Goal: Task Accomplishment & Management: Manage account settings

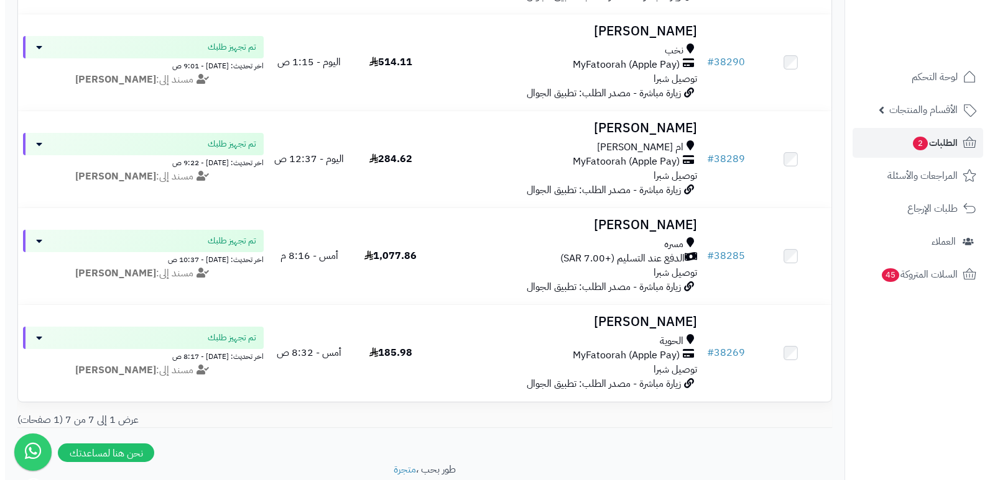
scroll to position [497, 0]
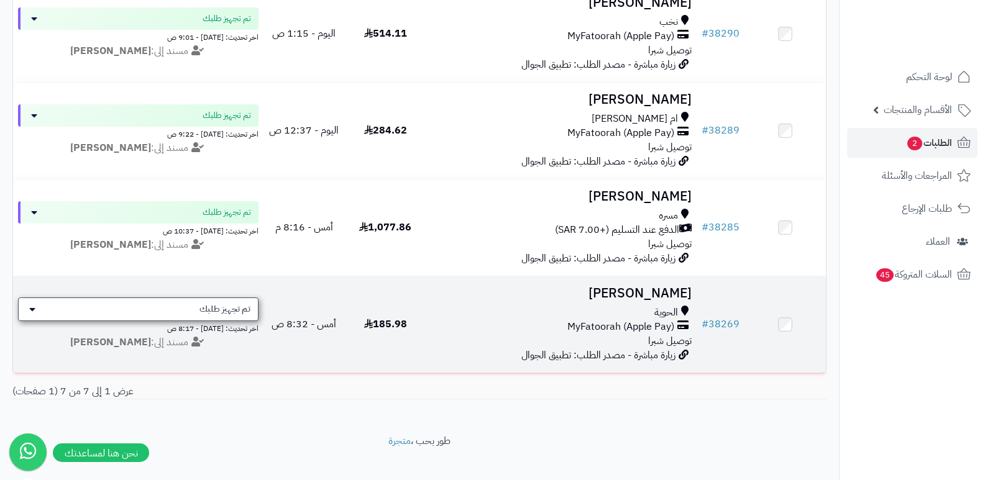
click at [229, 314] on div "تم تجهيز طلبك" at bounding box center [138, 310] width 241 height 24
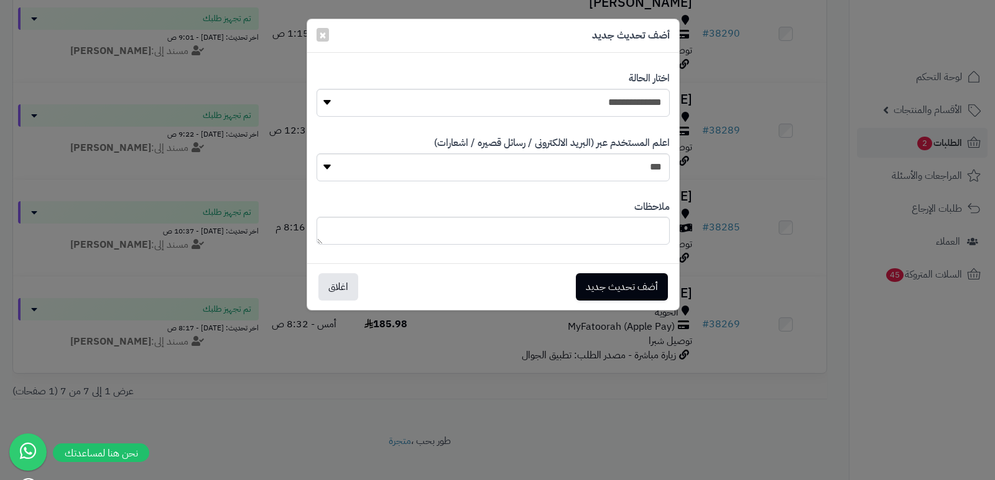
click at [617, 117] on div "**********" at bounding box center [492, 94] width 353 height 64
click at [627, 101] on select "**********" at bounding box center [492, 103] width 353 height 28
select select "**"
click at [316, 89] on select "**********" at bounding box center [492, 103] width 353 height 28
click at [633, 233] on textarea at bounding box center [492, 231] width 353 height 28
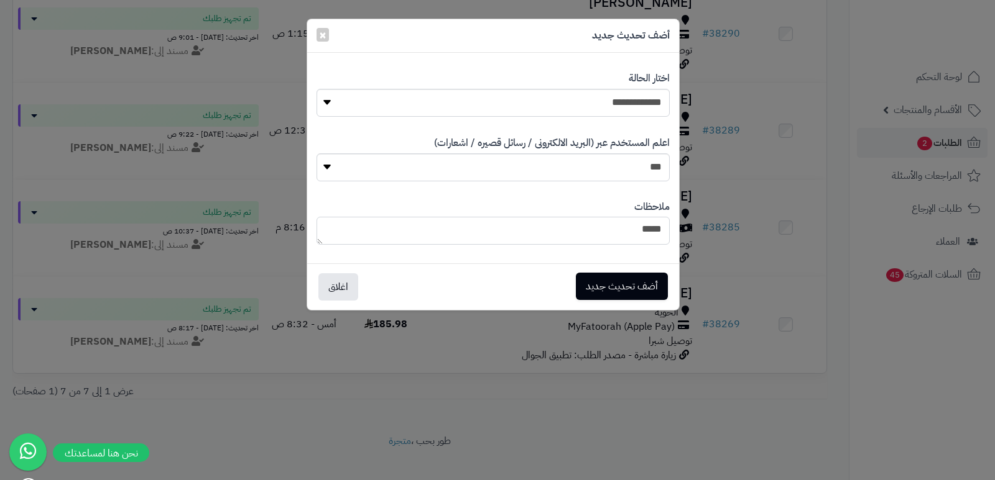
type textarea "*****"
click at [626, 278] on button "أضف تحديث جديد" at bounding box center [622, 286] width 92 height 27
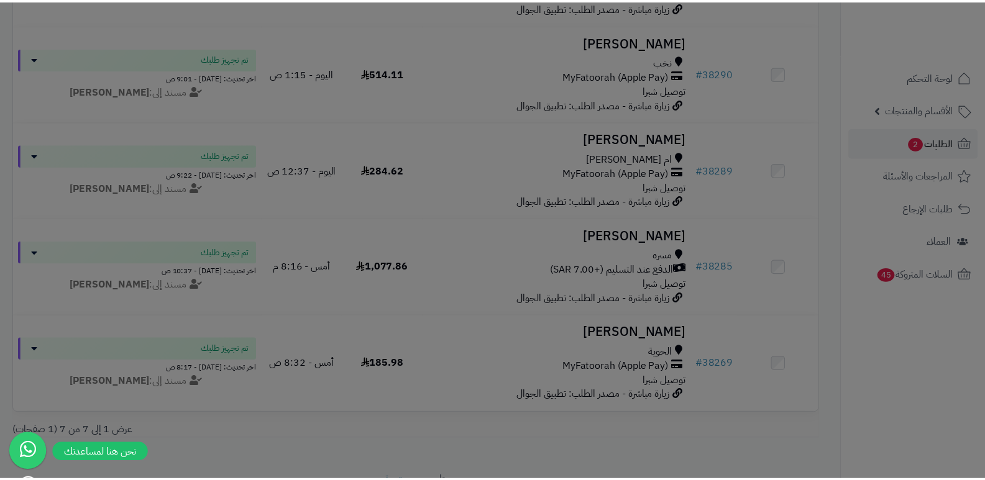
scroll to position [538, 0]
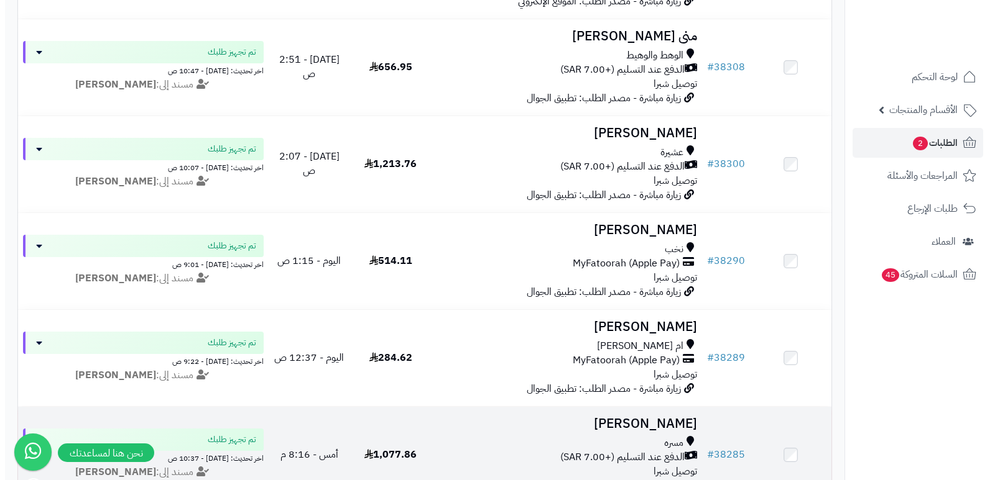
scroll to position [237, 0]
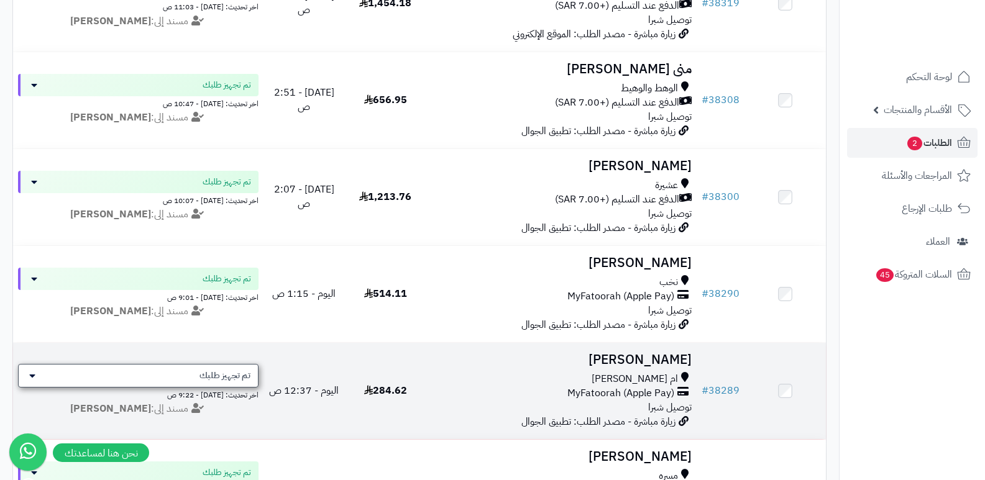
click at [202, 382] on div "تم تجهيز طلبك" at bounding box center [138, 376] width 241 height 24
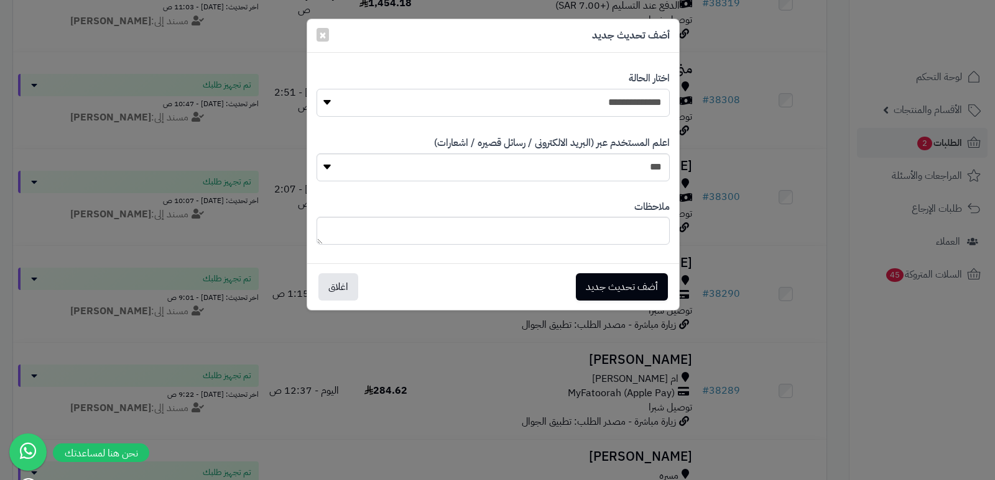
click at [636, 109] on select "**********" at bounding box center [492, 103] width 353 height 28
select select "**"
click at [316, 89] on select "**********" at bounding box center [492, 103] width 353 height 28
click at [637, 236] on textarea at bounding box center [492, 231] width 353 height 28
type textarea "*****"
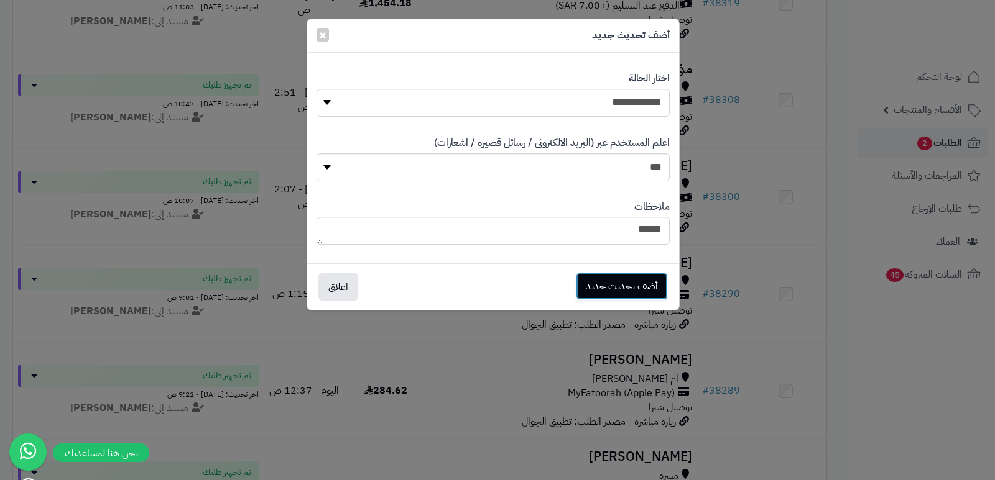
click at [656, 290] on button "أضف تحديث جديد" at bounding box center [622, 286] width 92 height 27
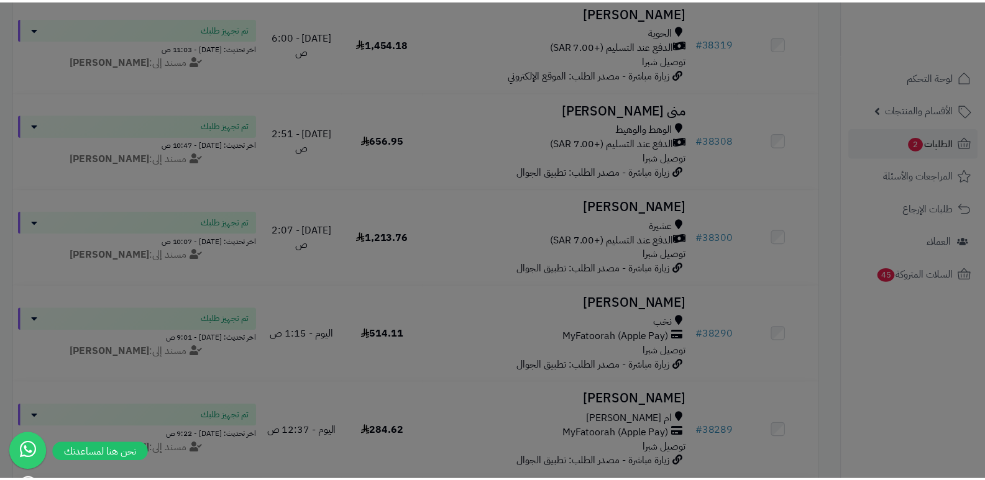
scroll to position [277, 0]
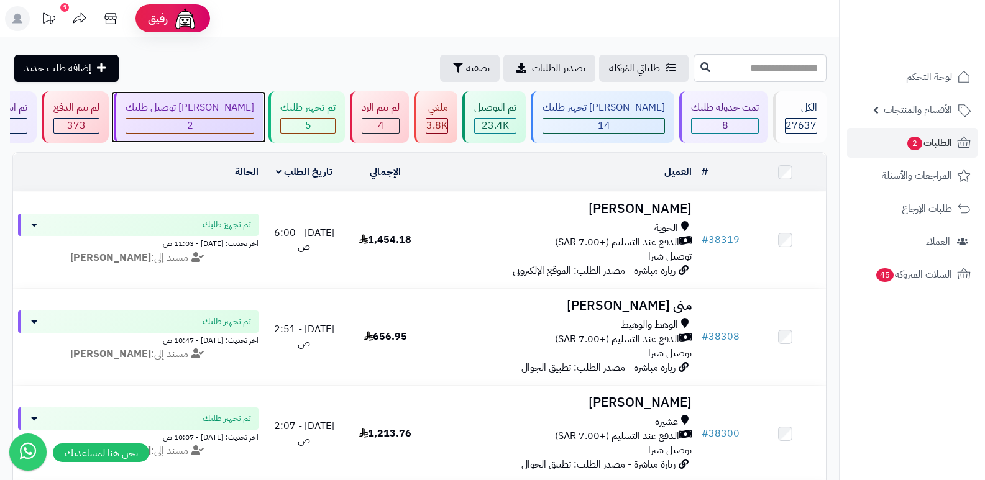
click at [203, 113] on div "[PERSON_NAME] توصيل طلبك" at bounding box center [190, 108] width 129 height 14
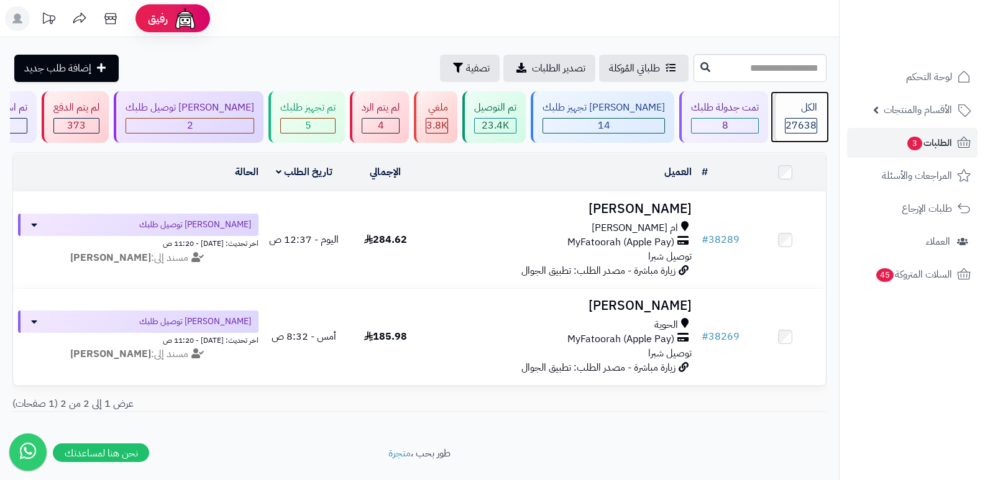
click at [786, 127] on span "27638" at bounding box center [801, 125] width 31 height 15
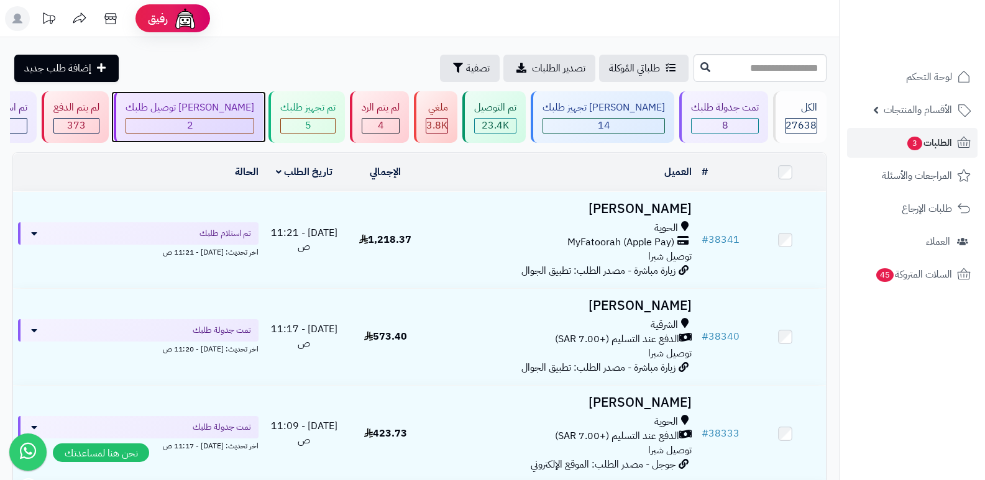
click at [228, 119] on div "2" at bounding box center [189, 126] width 127 height 14
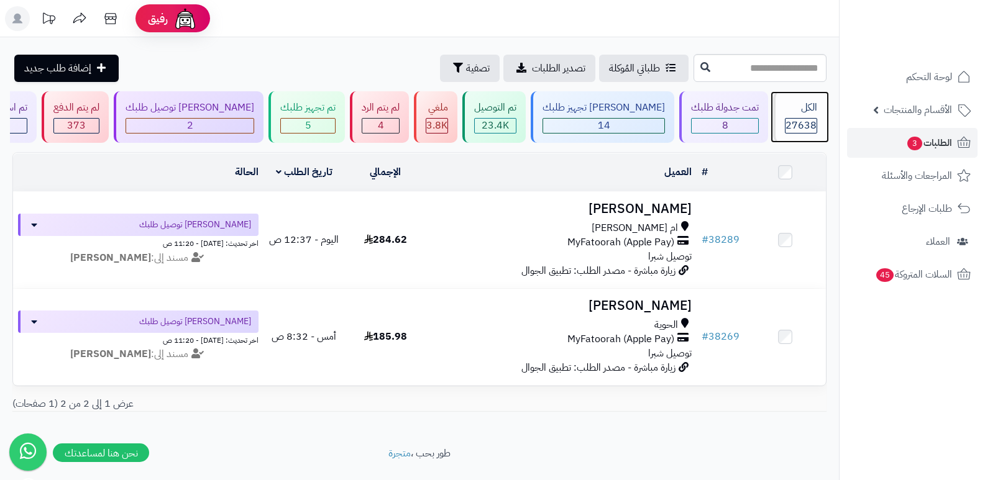
click at [787, 119] on span "27638" at bounding box center [801, 125] width 31 height 15
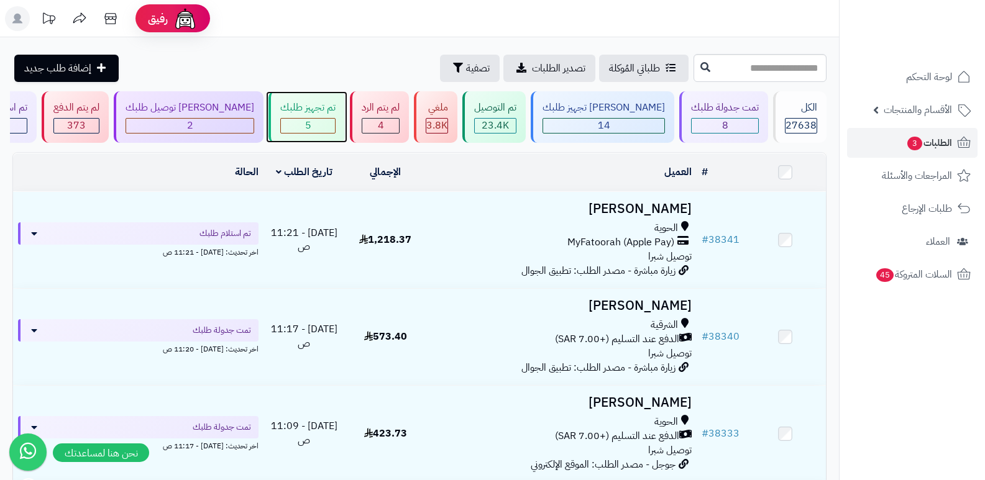
click at [336, 109] on div "تم تجهيز طلبك" at bounding box center [307, 108] width 55 height 14
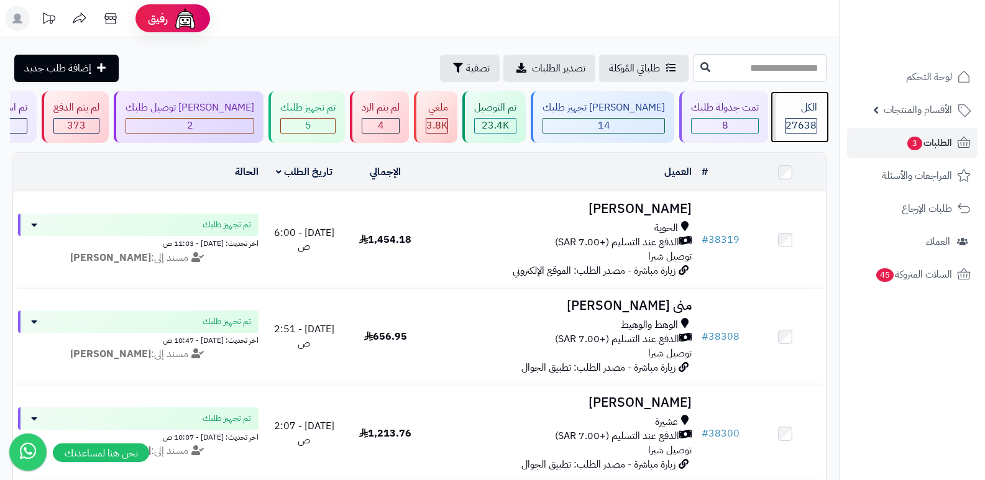
click at [798, 119] on span "27638" at bounding box center [801, 125] width 31 height 15
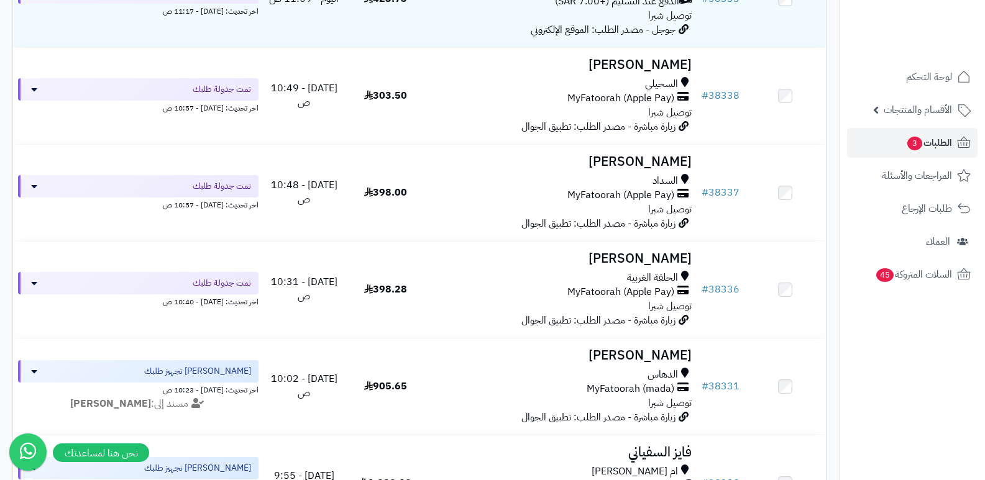
scroll to position [497, 0]
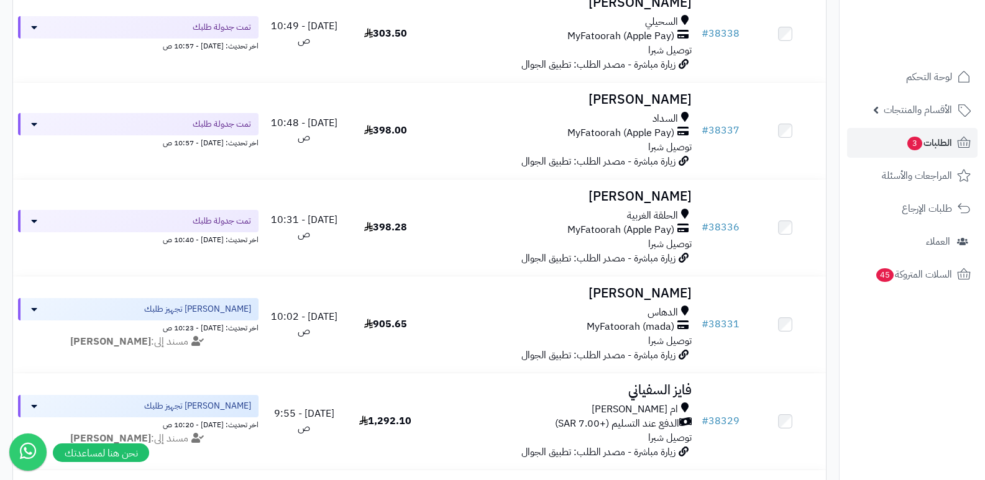
click at [921, 406] on nav "لوحة التحكم الأقسام والمنتجات المنتجات الأقسام الماركات مواصفات المنتجات مواصفا…" at bounding box center [912, 256] width 146 height 480
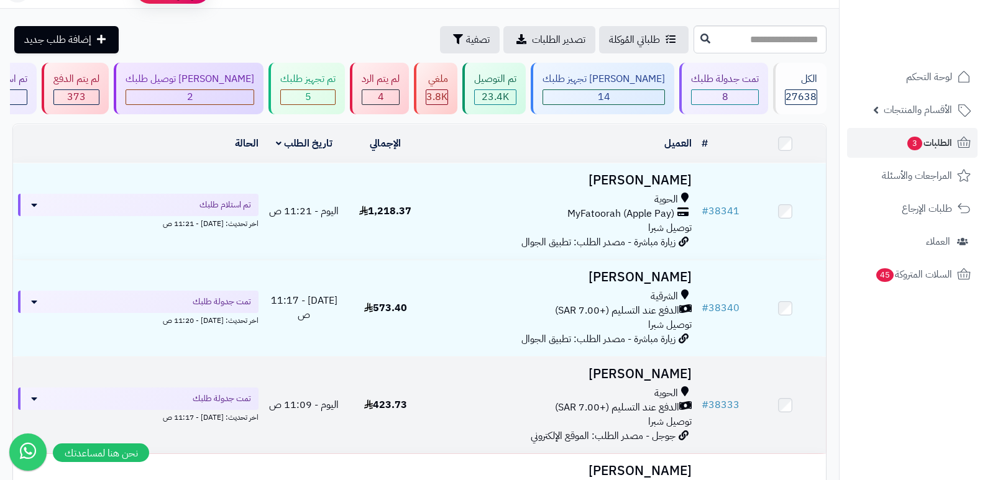
scroll to position [0, 0]
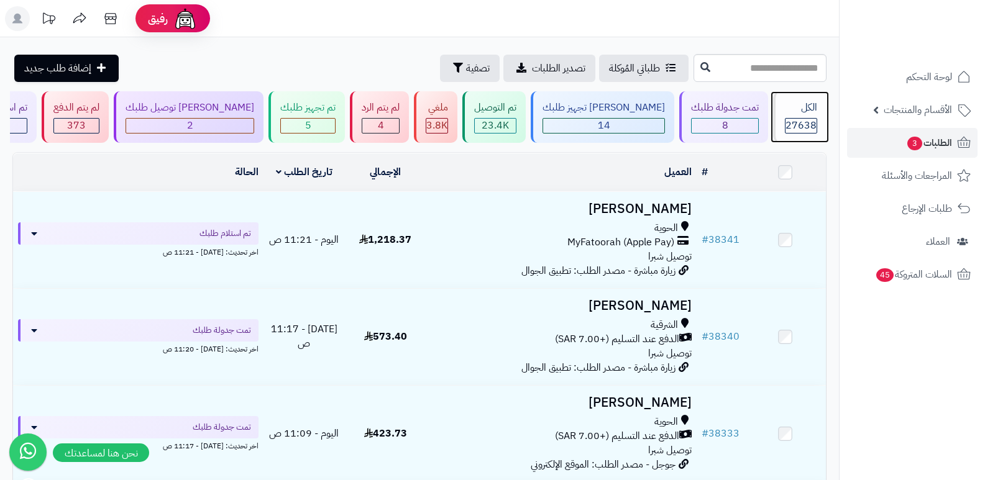
click at [801, 111] on div "الكل" at bounding box center [801, 108] width 32 height 14
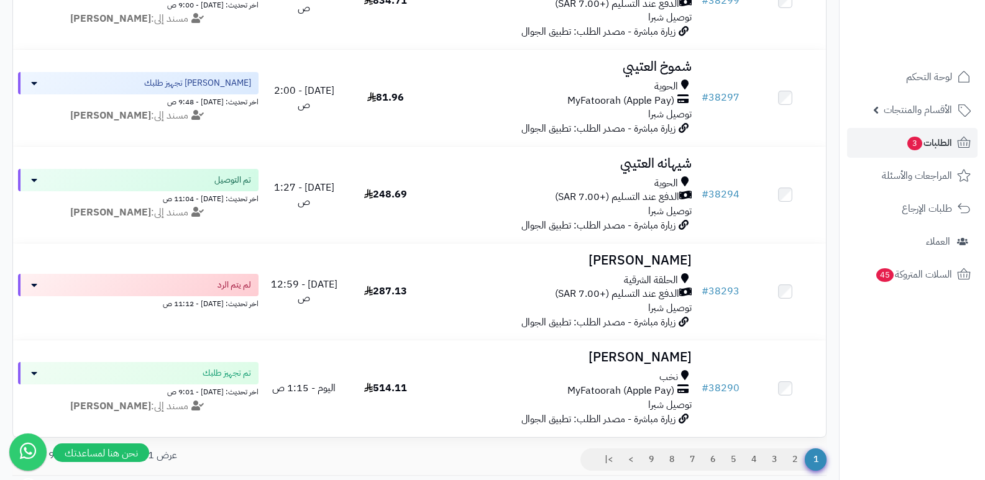
scroll to position [2763, 0]
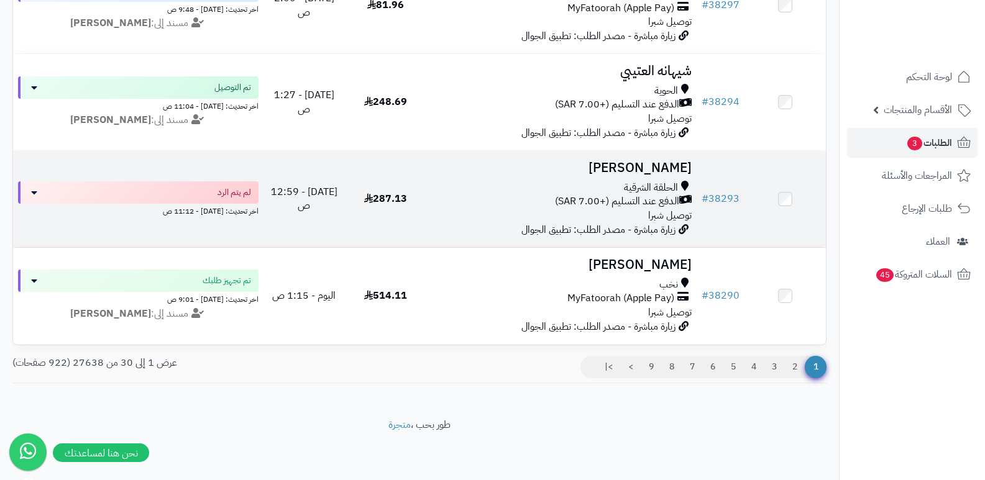
click at [669, 161] on h3 "[PERSON_NAME]" at bounding box center [561, 168] width 261 height 14
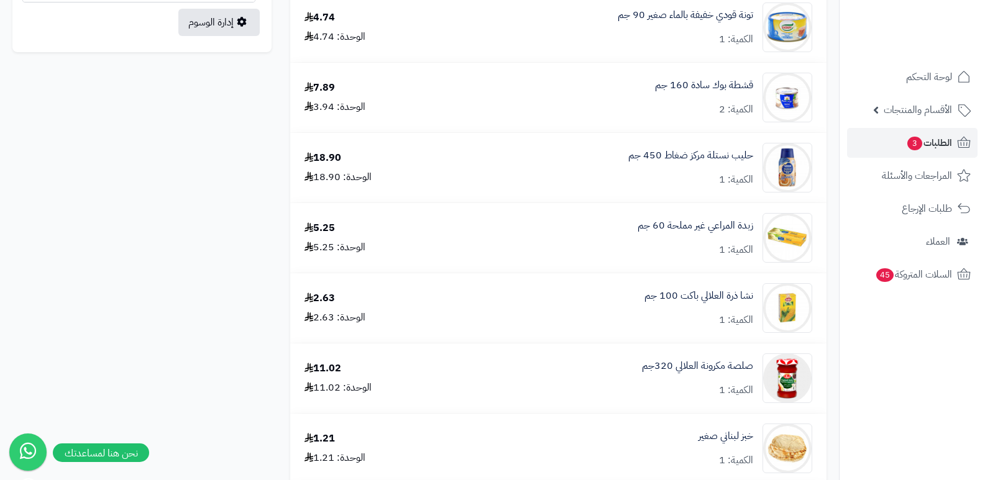
scroll to position [684, 0]
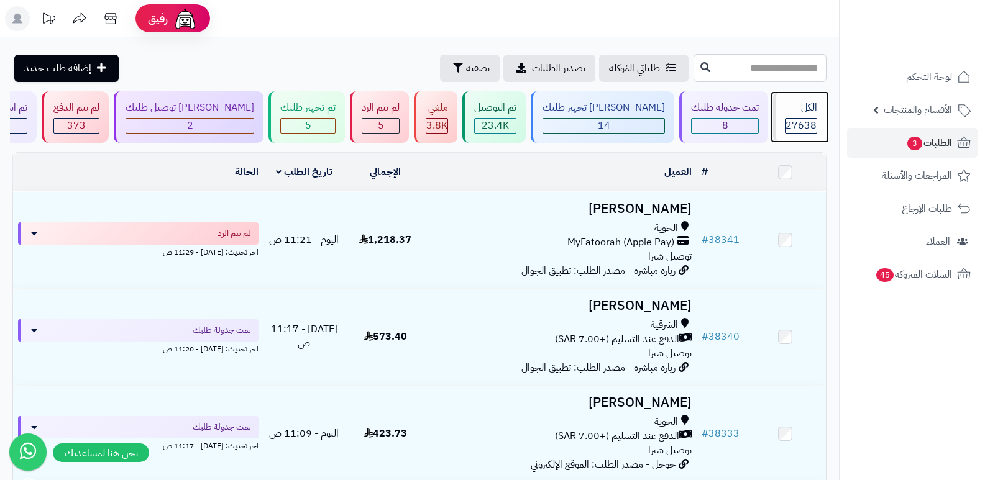
click at [801, 96] on div "الكل 27638" at bounding box center [799, 117] width 53 height 52
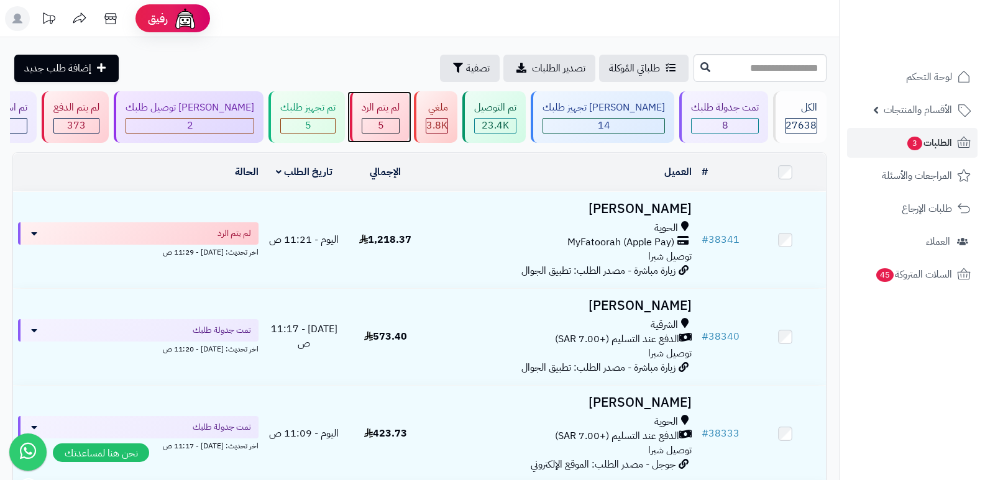
click at [399, 121] on div "5" at bounding box center [380, 126] width 37 height 14
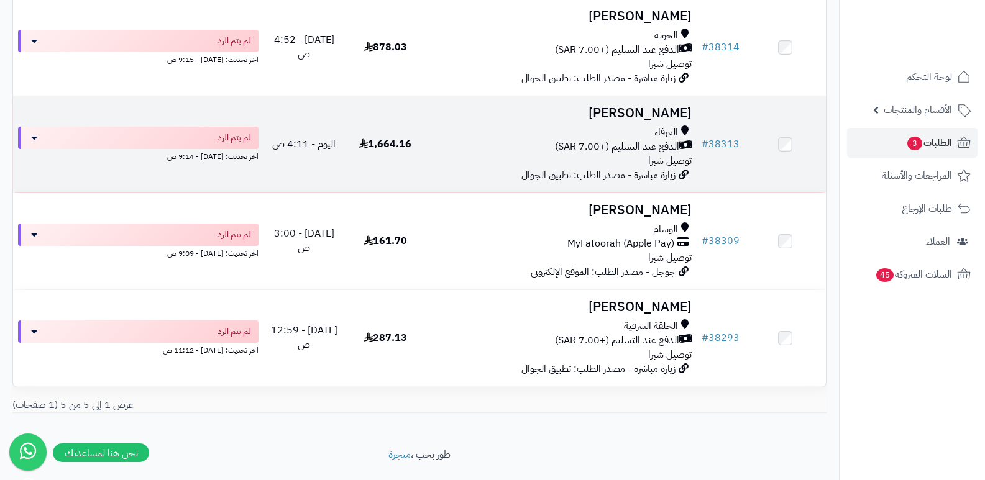
scroll to position [311, 0]
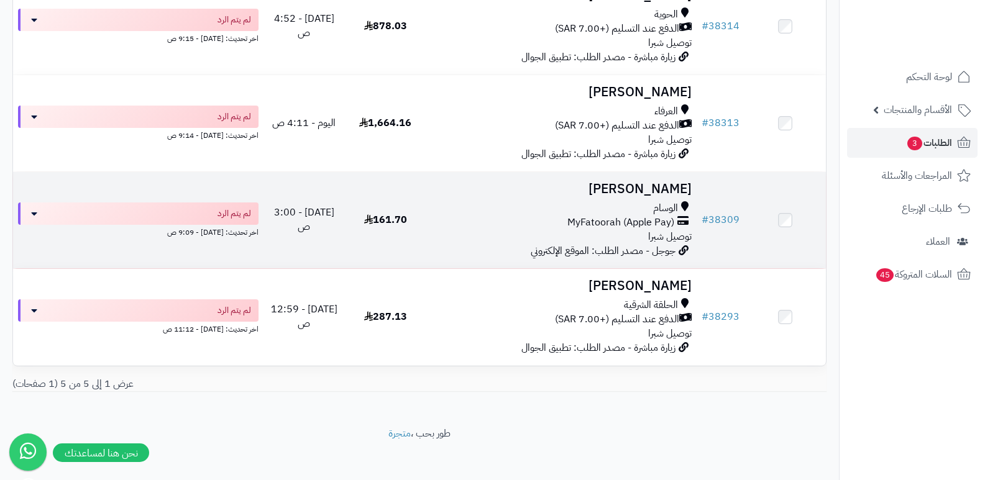
click at [664, 182] on h3 "[PERSON_NAME]" at bounding box center [561, 189] width 261 height 14
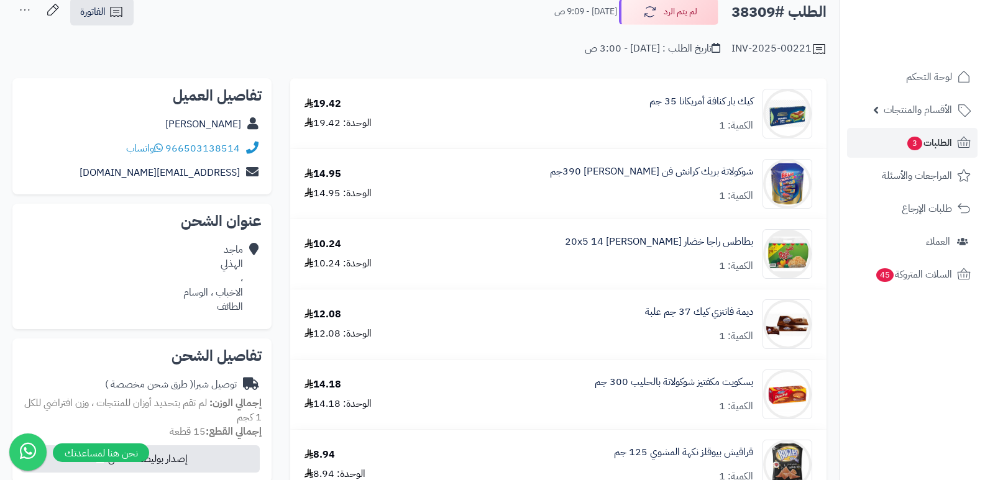
scroll to position [62, 0]
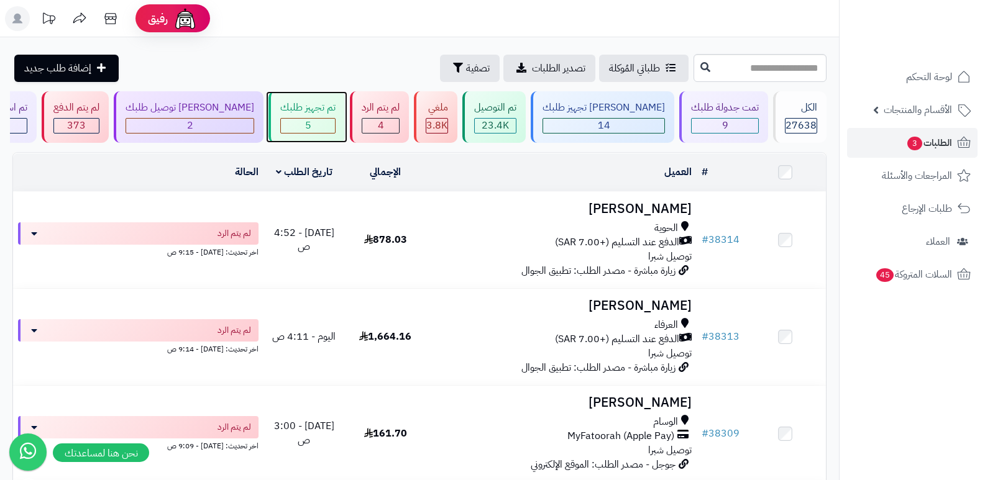
click at [329, 113] on div "تم تجهيز طلبك" at bounding box center [307, 108] width 55 height 14
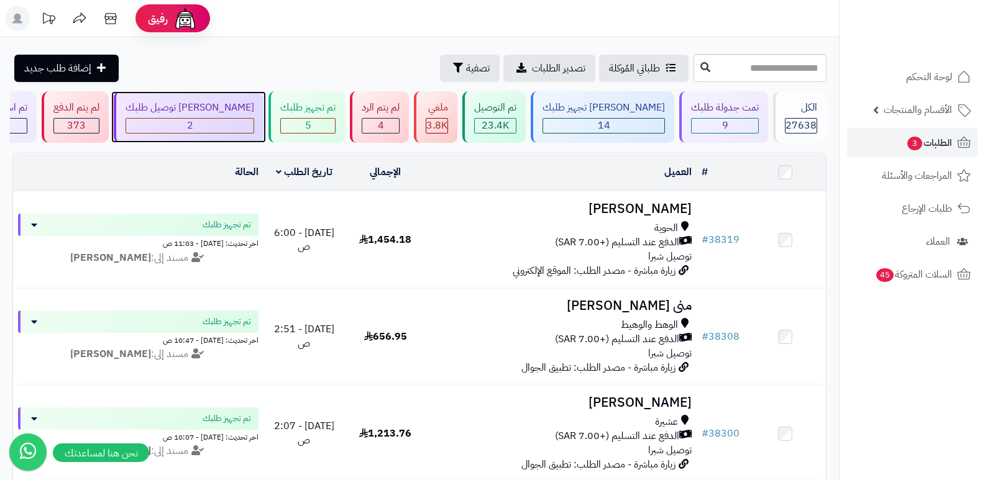
click at [254, 135] on div "جاري توصيل طلبك 2" at bounding box center [189, 117] width 150 height 52
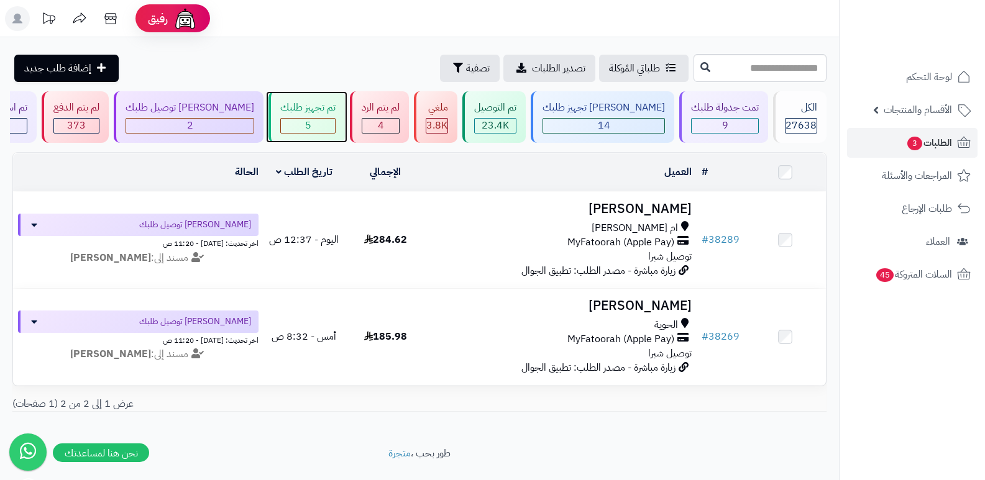
click at [321, 119] on div "5" at bounding box center [308, 126] width 54 height 14
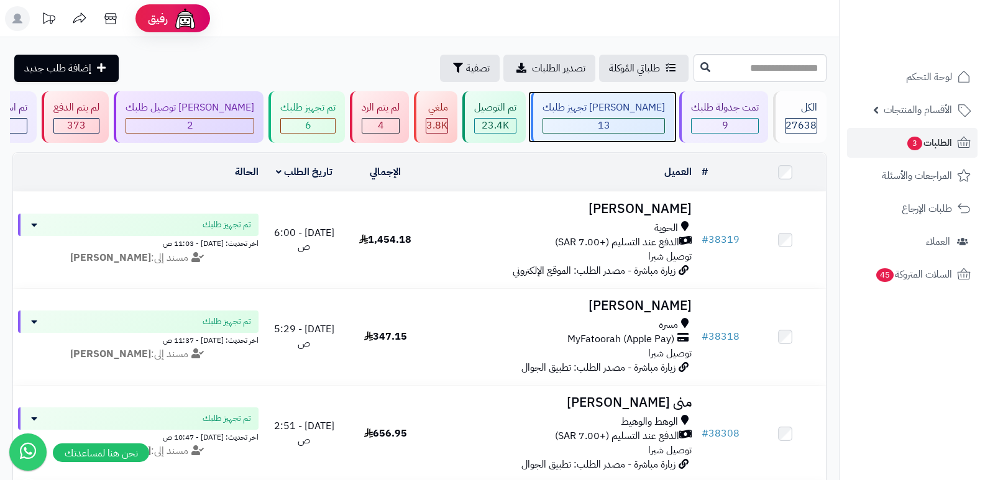
click at [652, 111] on div "[PERSON_NAME] تجهيز طلبك" at bounding box center [604, 108] width 122 height 14
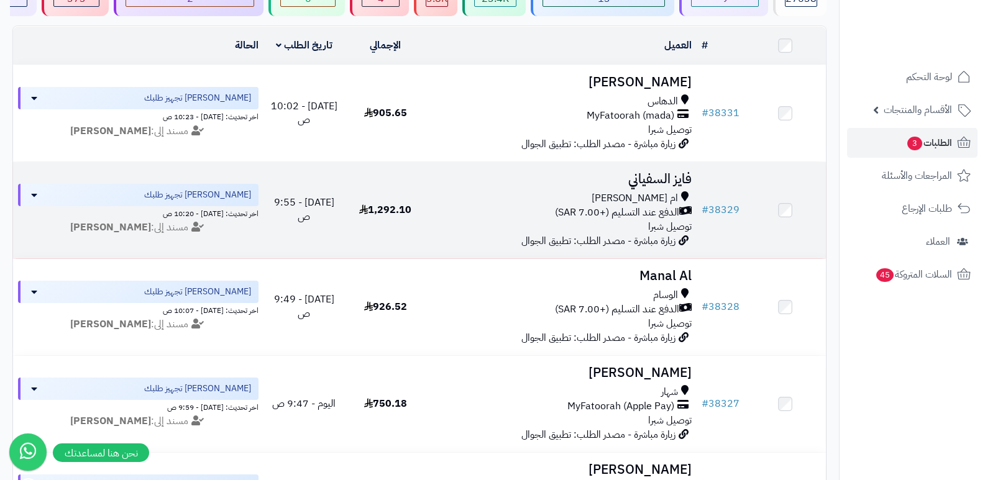
scroll to position [124, 0]
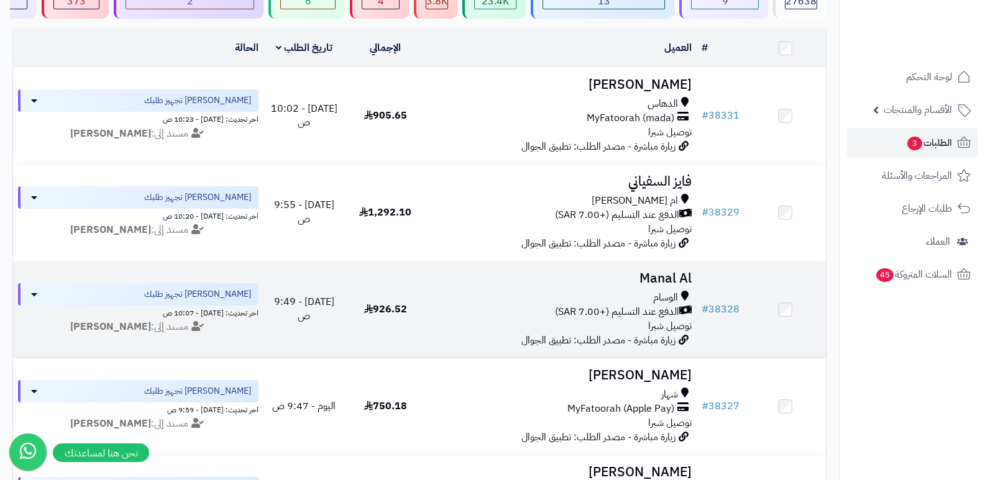
click at [677, 274] on h3 "Manal Al" at bounding box center [561, 279] width 261 height 14
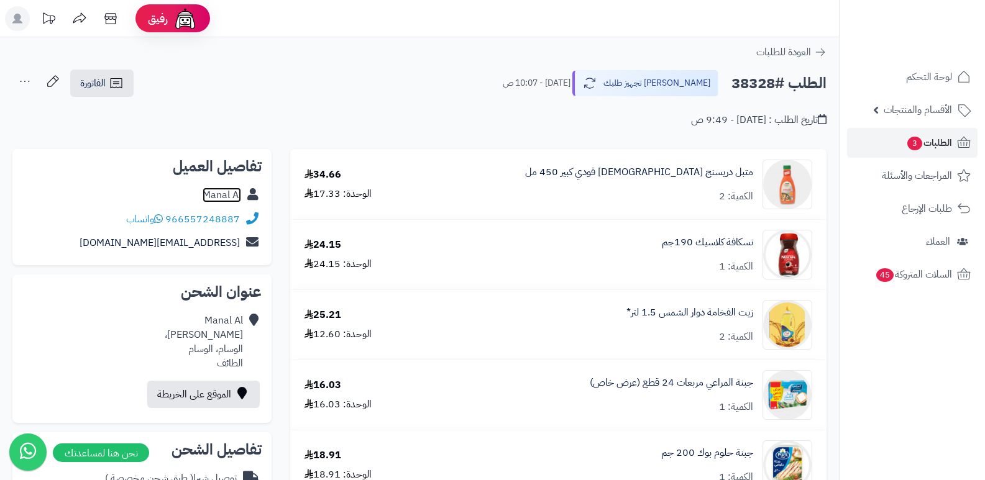
click at [232, 189] on link "Manal Al" at bounding box center [222, 195] width 39 height 15
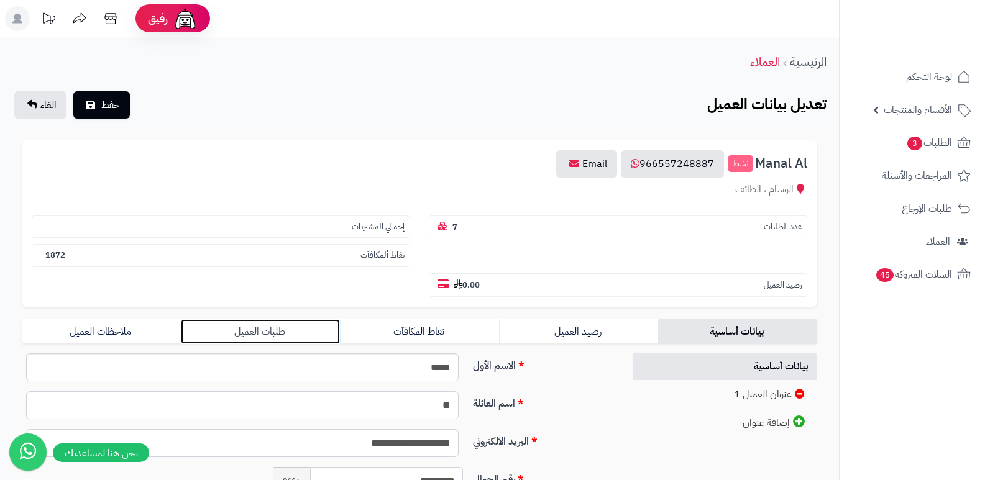
click at [249, 328] on link "طلبات العميل" at bounding box center [260, 331] width 159 height 25
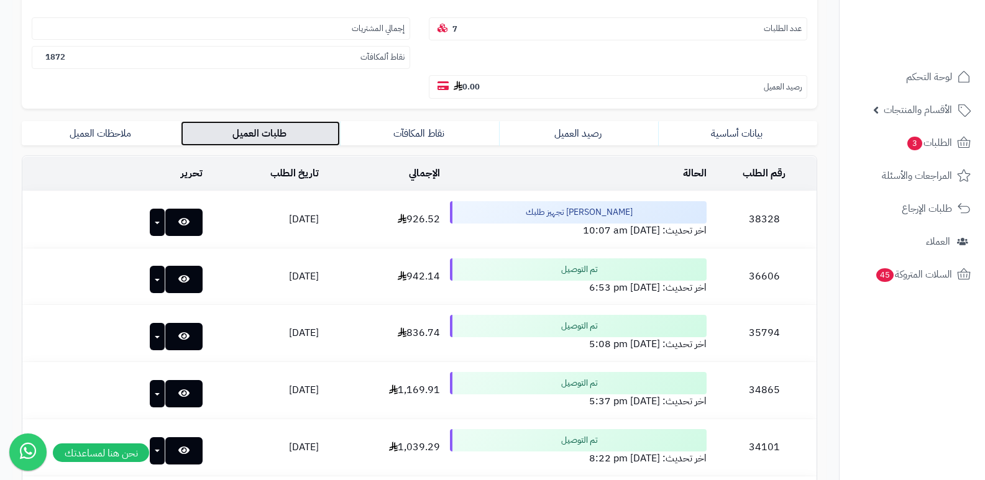
scroll to position [130, 0]
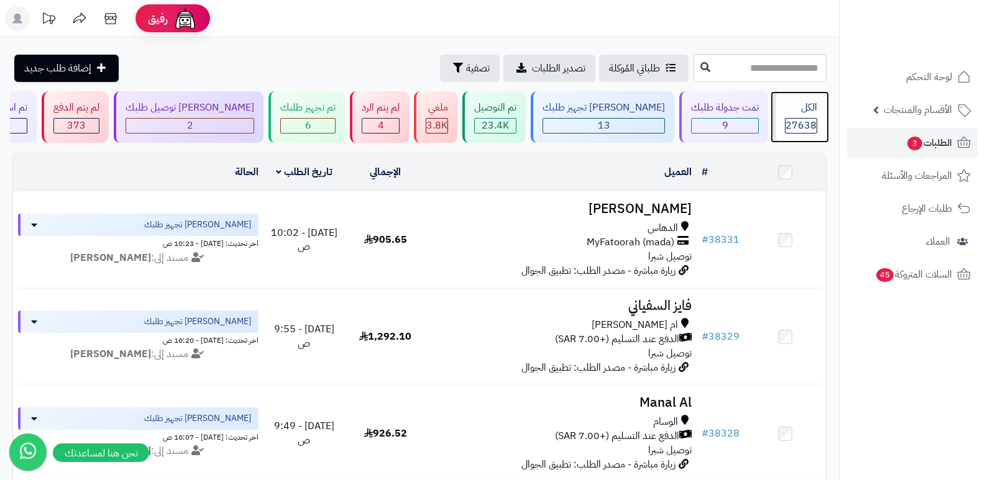
click at [784, 115] on div "الكل 27638" at bounding box center [799, 117] width 53 height 52
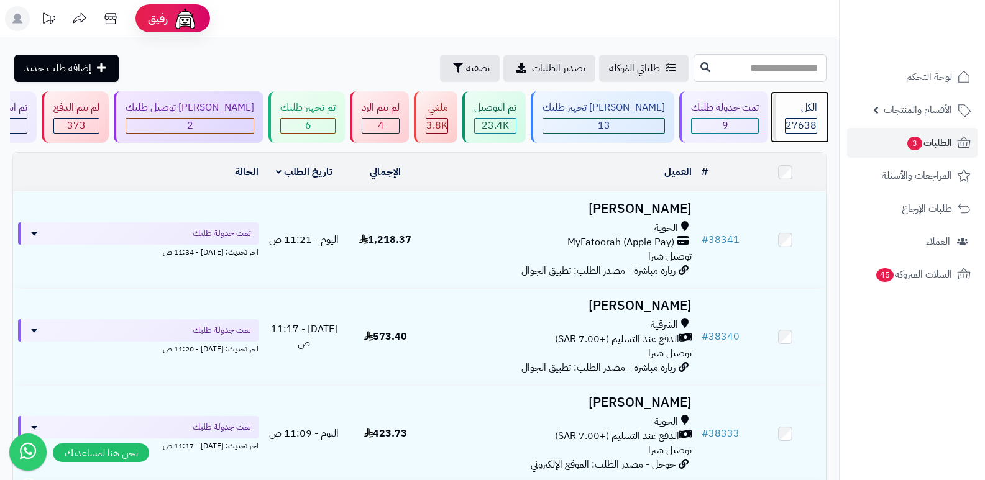
click at [790, 113] on div "الكل" at bounding box center [801, 108] width 32 height 14
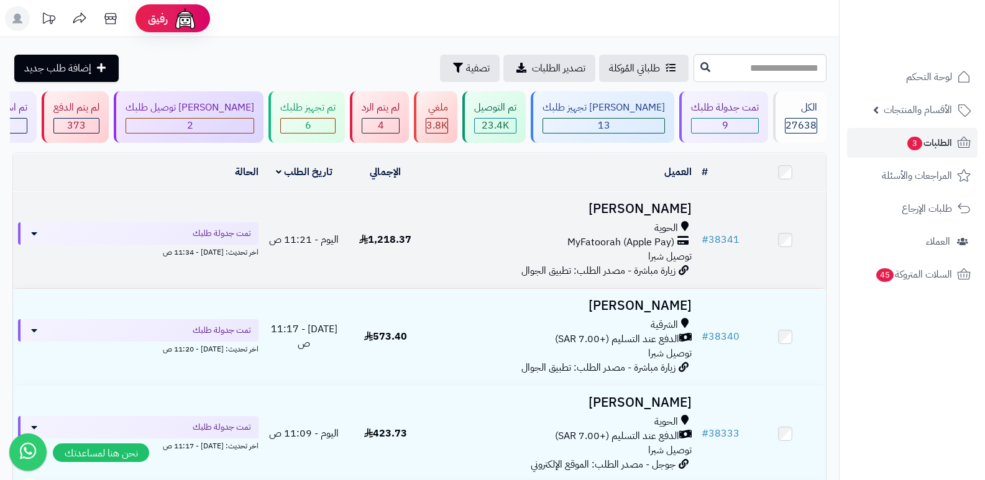
click at [661, 207] on h3 "[PERSON_NAME]" at bounding box center [561, 209] width 261 height 14
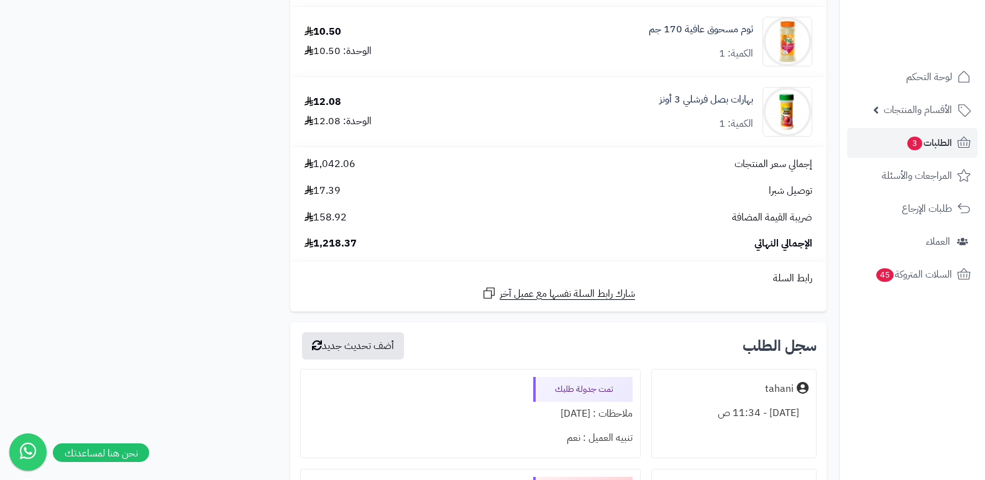
scroll to position [1243, 0]
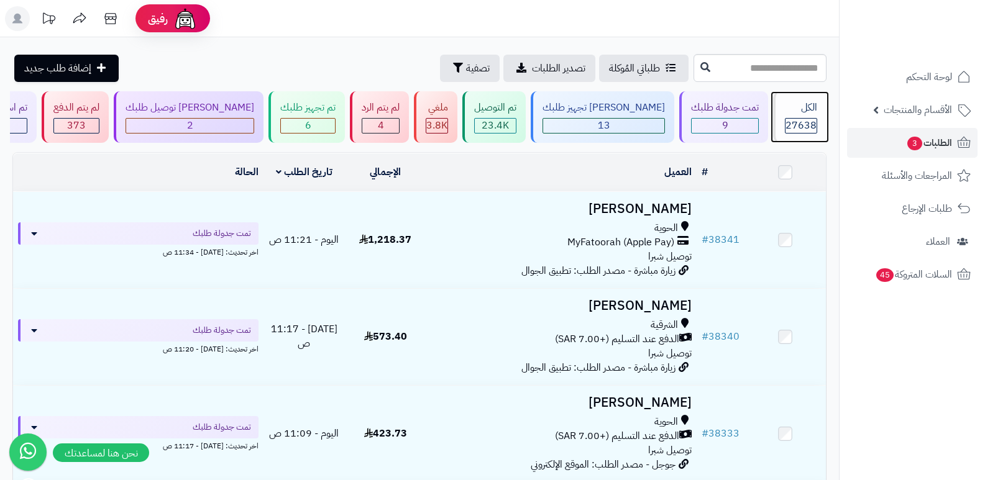
click at [807, 109] on div "الكل" at bounding box center [801, 108] width 32 height 14
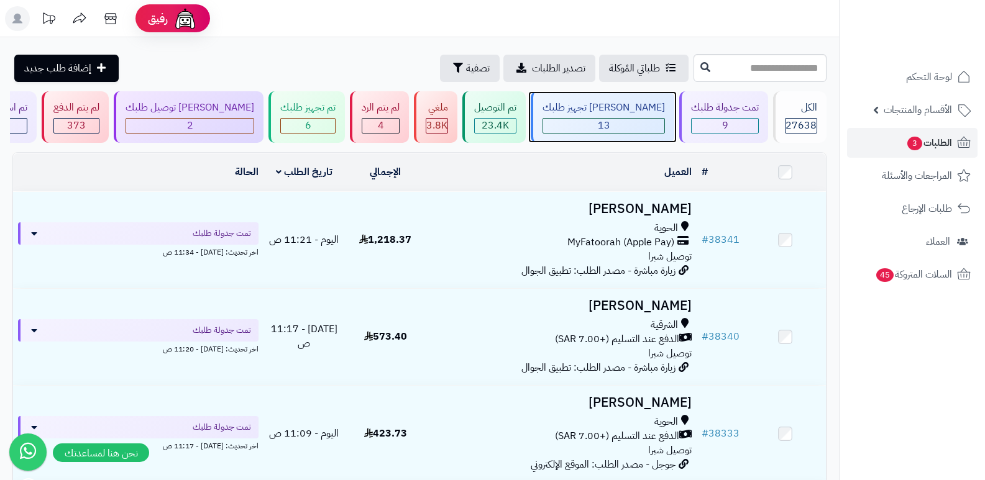
click at [610, 114] on div "[PERSON_NAME] تجهيز طلبك" at bounding box center [604, 108] width 122 height 14
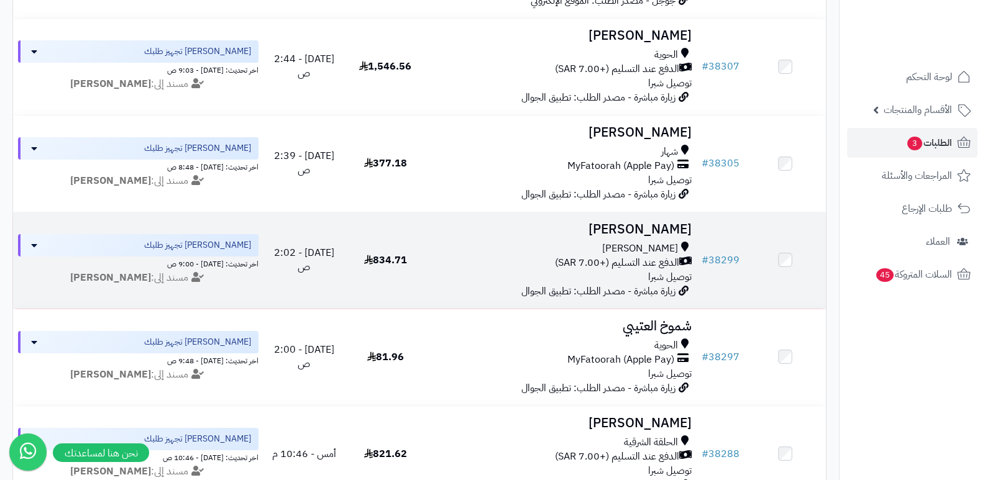
scroll to position [853, 0]
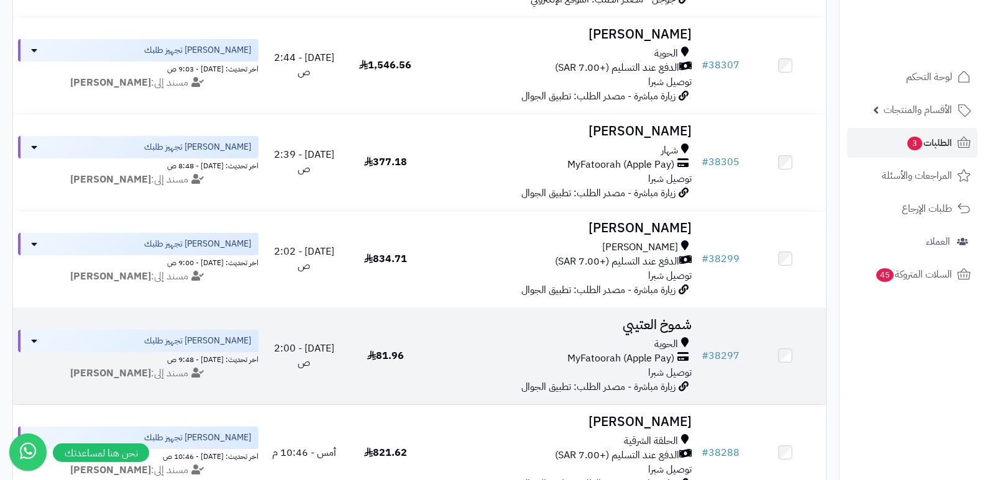
click at [682, 321] on h3 "شموخ العتيبي" at bounding box center [561, 325] width 261 height 14
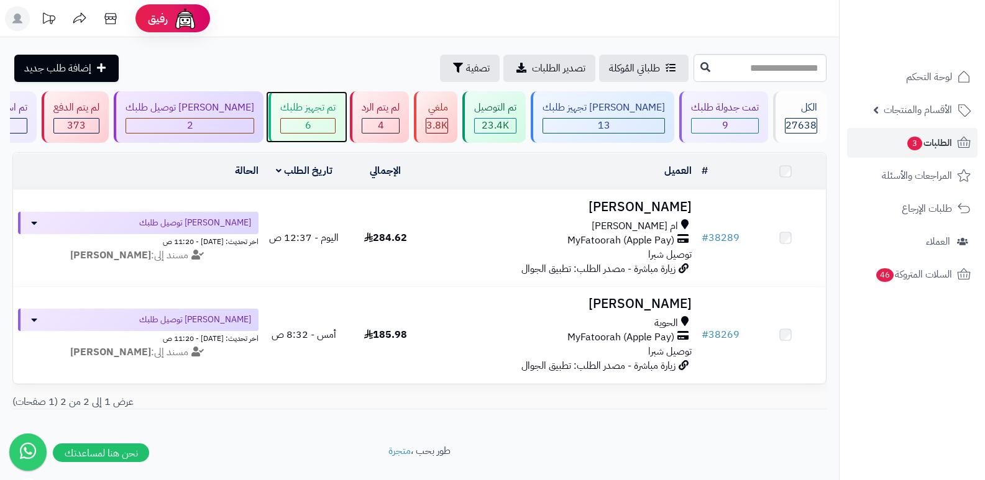
click at [335, 119] on div "6" at bounding box center [308, 126] width 54 height 14
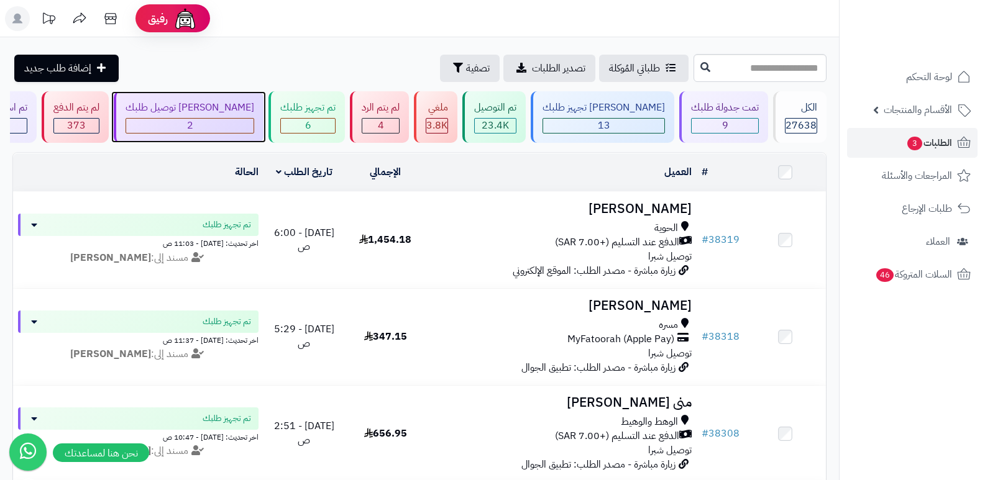
click at [193, 128] on span "2" at bounding box center [190, 125] width 6 height 15
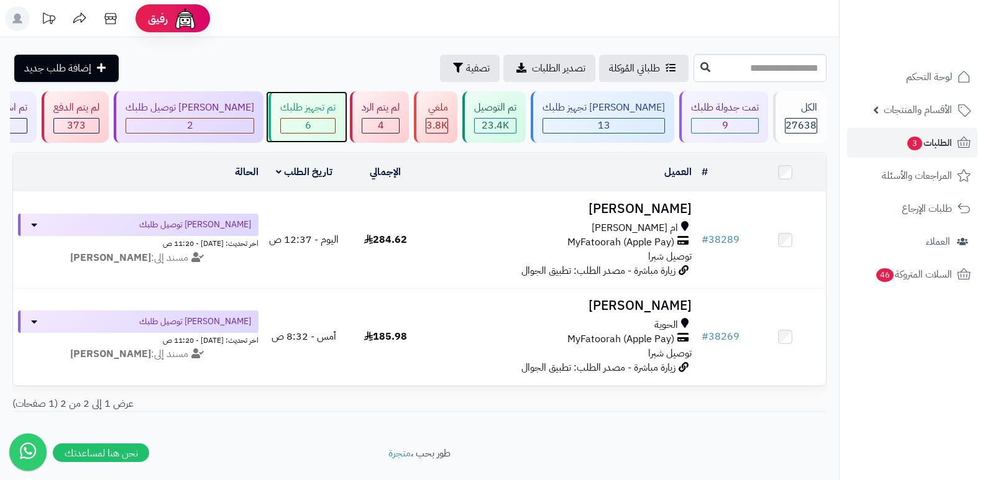
click at [315, 121] on div "6" at bounding box center [308, 126] width 54 height 14
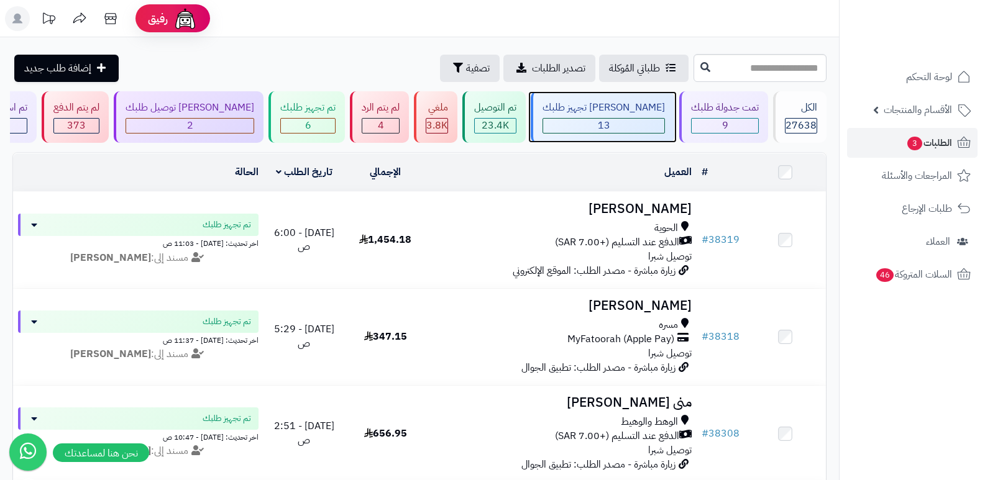
click at [623, 113] on div "[PERSON_NAME] تجهيز طلبك" at bounding box center [604, 108] width 122 height 14
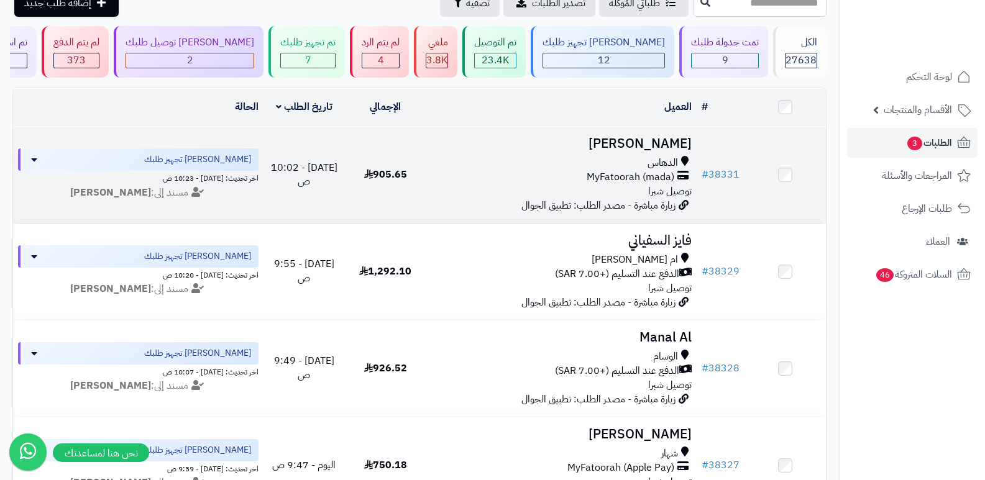
scroll to position [62, 0]
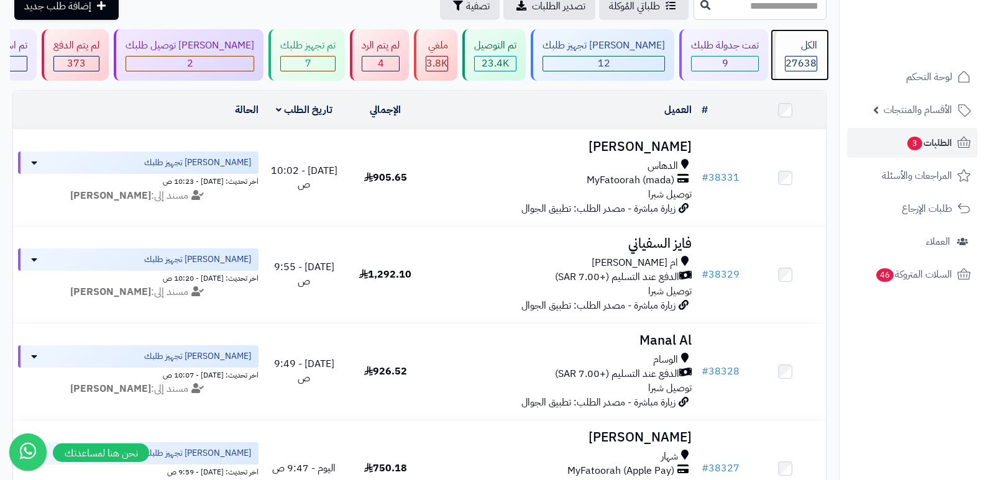
click at [806, 52] on div "الكل" at bounding box center [801, 46] width 32 height 14
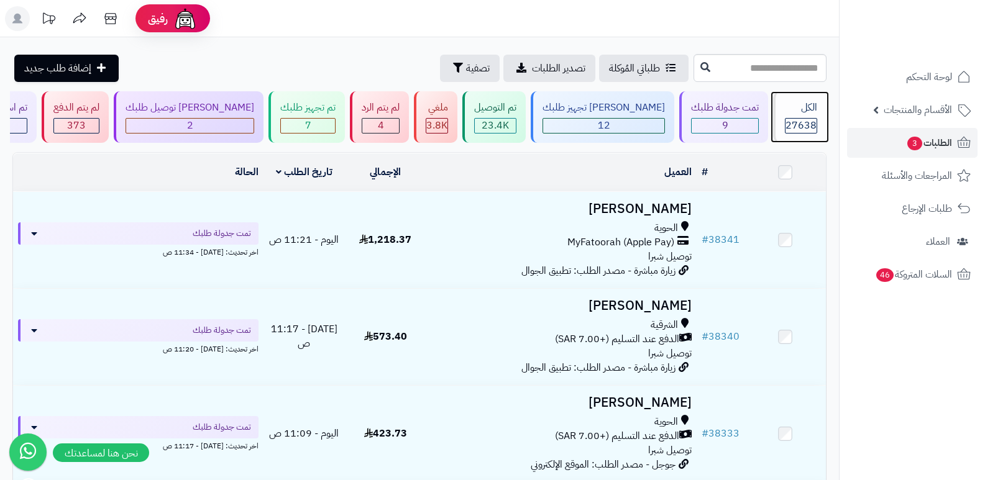
click at [794, 113] on div "الكل" at bounding box center [801, 108] width 32 height 14
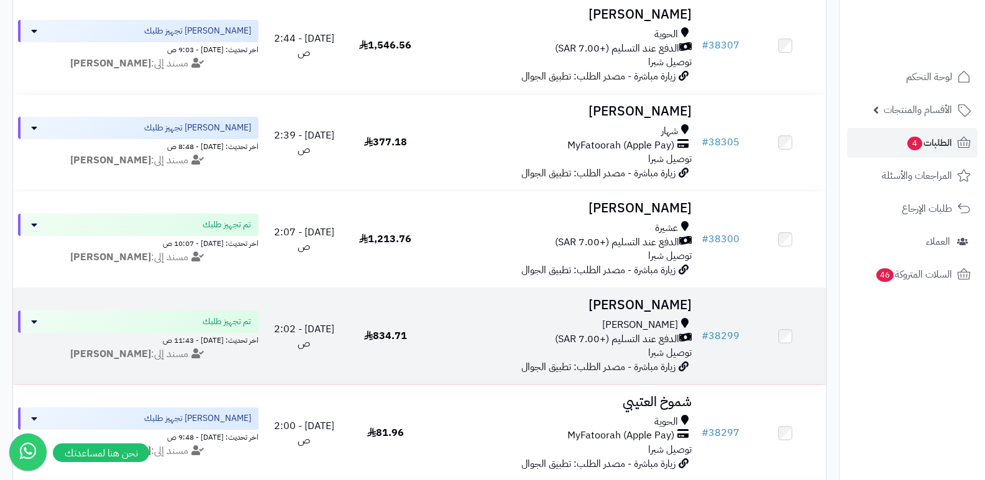
scroll to position [2763, 0]
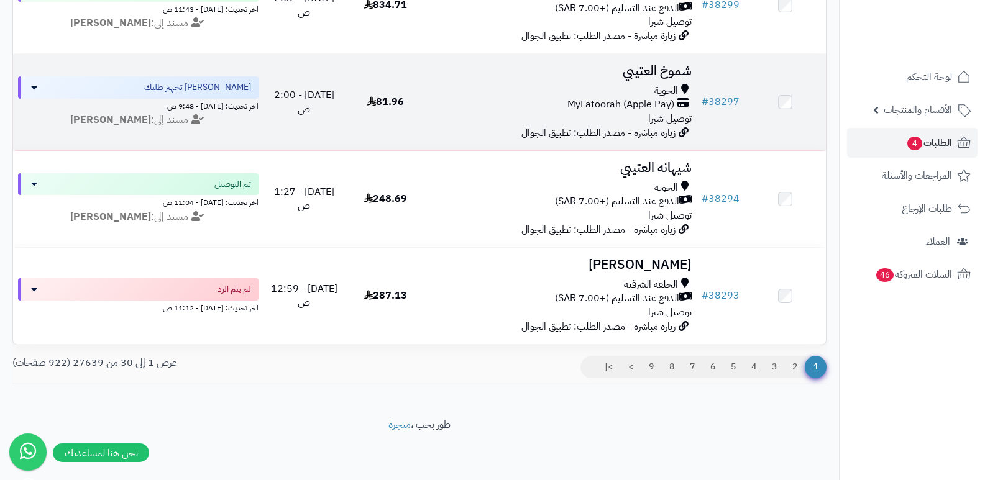
click at [668, 64] on h3 "شموخ العتيبي" at bounding box center [561, 71] width 261 height 14
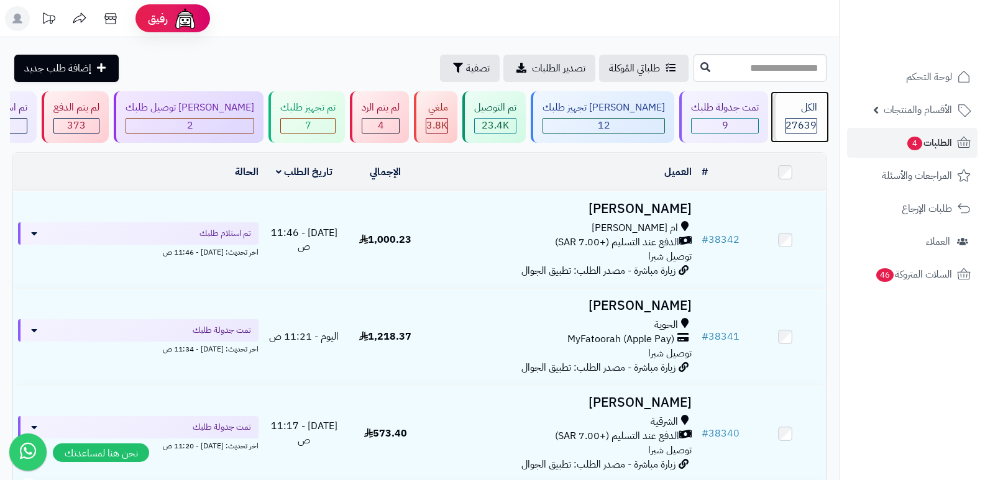
click at [799, 123] on span "27639" at bounding box center [801, 125] width 31 height 15
click at [803, 110] on div "الكل" at bounding box center [801, 108] width 32 height 14
click at [824, 124] on div "الكل 27639" at bounding box center [799, 117] width 53 height 52
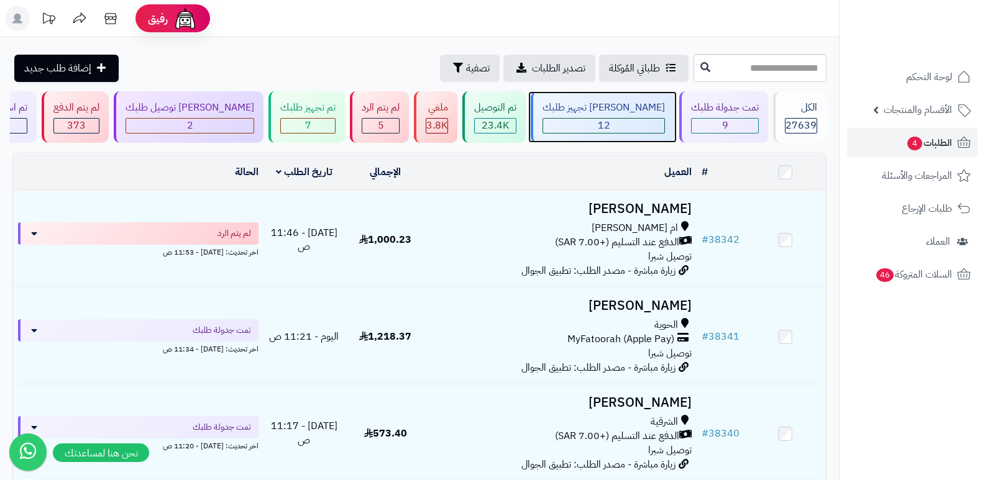
click at [632, 124] on div "12" at bounding box center [603, 126] width 121 height 14
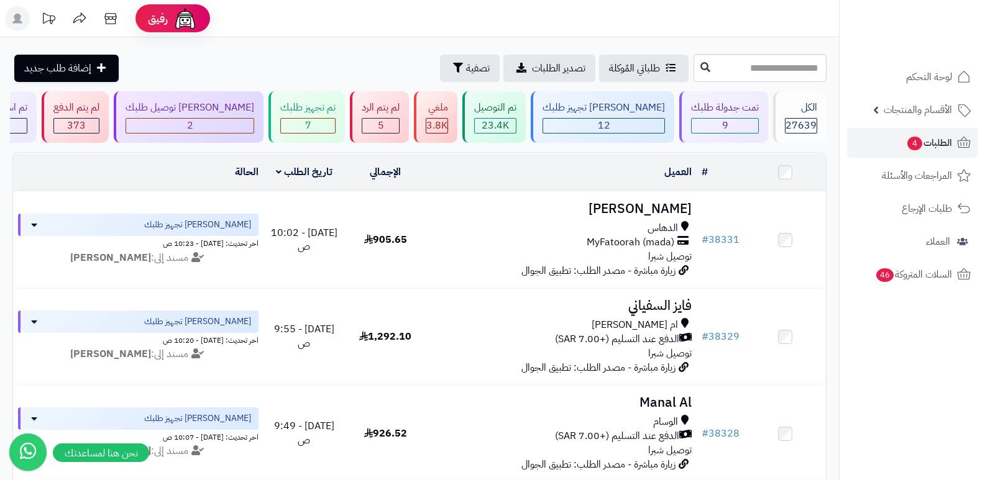
click at [793, 127] on span "27639" at bounding box center [801, 125] width 31 height 15
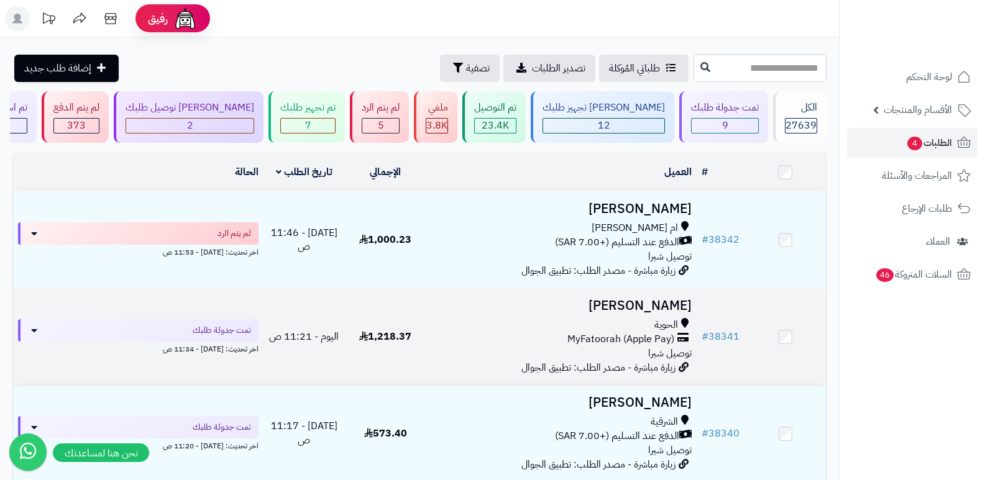
click at [638, 293] on td "فوزية الهذلي الحوية MyFatoorah (Apple Pay) توصيل شبرا زيارة مباشرة - مصدر الطلب…" at bounding box center [561, 337] width 271 height 96
click at [661, 302] on h3 "فوزية الهذلي" at bounding box center [561, 306] width 261 height 14
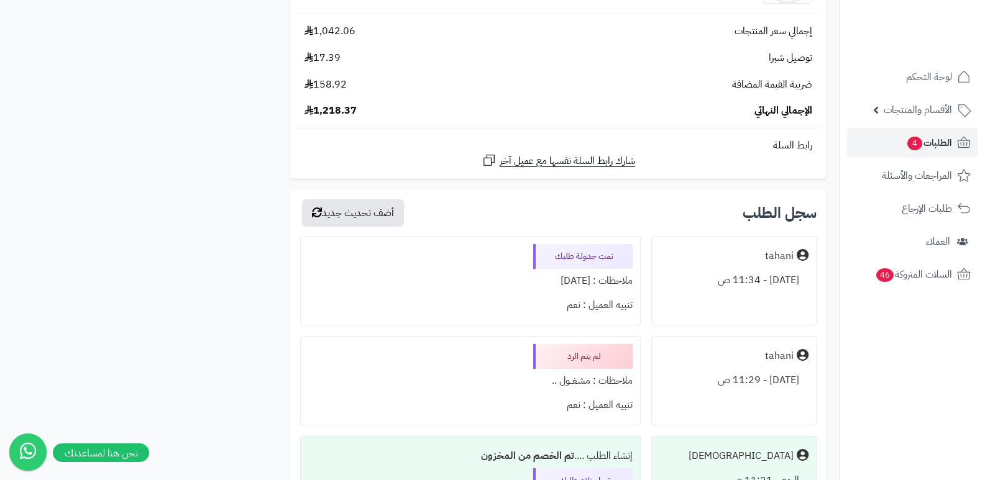
scroll to position [1367, 0]
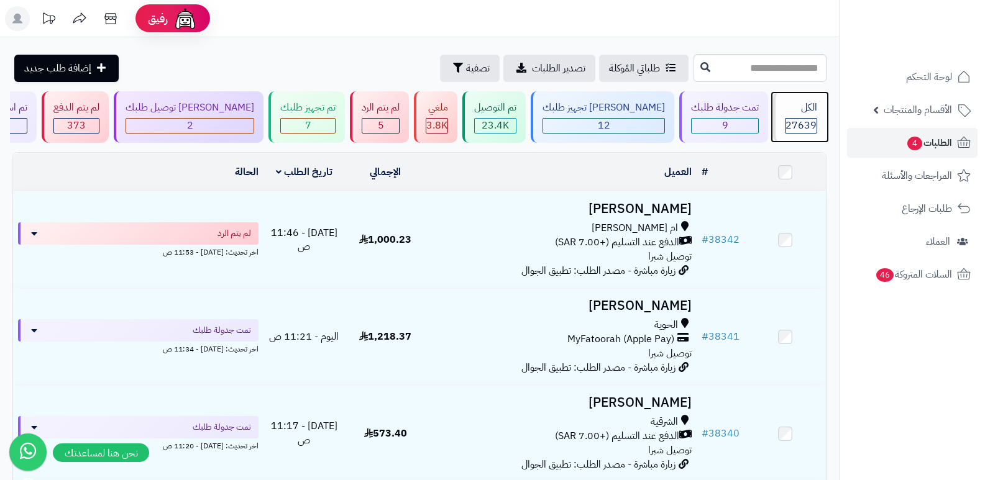
click at [792, 114] on div "الكل" at bounding box center [801, 108] width 32 height 14
click at [789, 114] on div "الكل" at bounding box center [801, 108] width 32 height 14
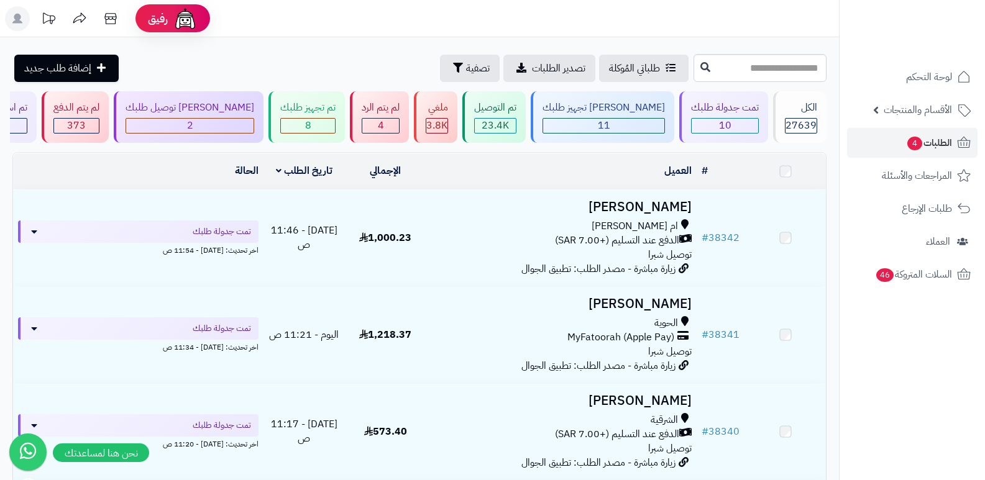
click at [324, 98] on div "تم تجهيز طلبك 8" at bounding box center [307, 117] width 76 height 52
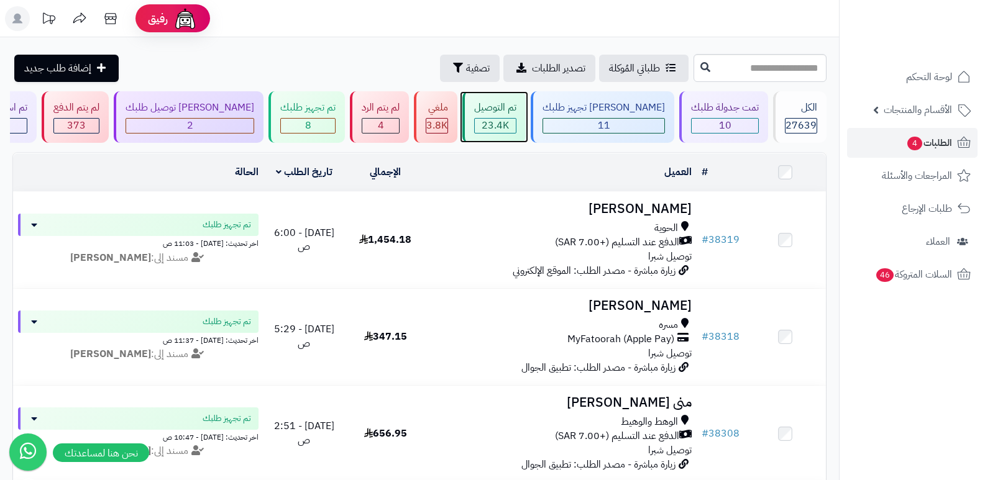
click at [517, 111] on div "تم التوصيل" at bounding box center [495, 108] width 42 height 14
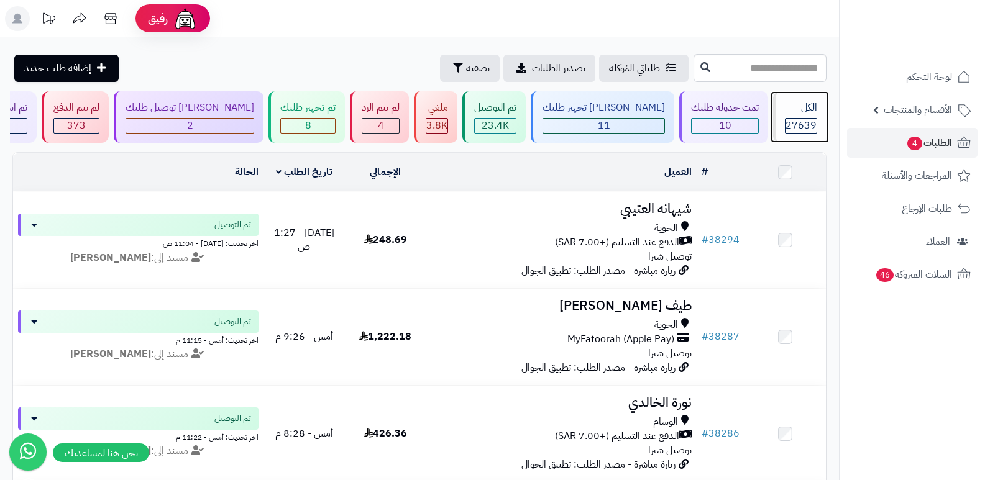
click at [802, 107] on div "الكل" at bounding box center [801, 108] width 32 height 14
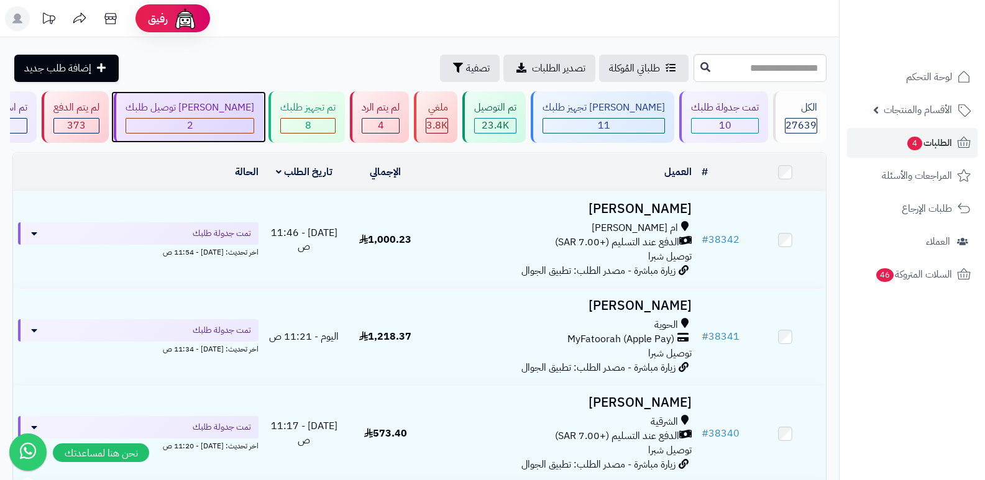
click at [255, 95] on div "[PERSON_NAME] توصيل طلبك 2" at bounding box center [189, 117] width 150 height 52
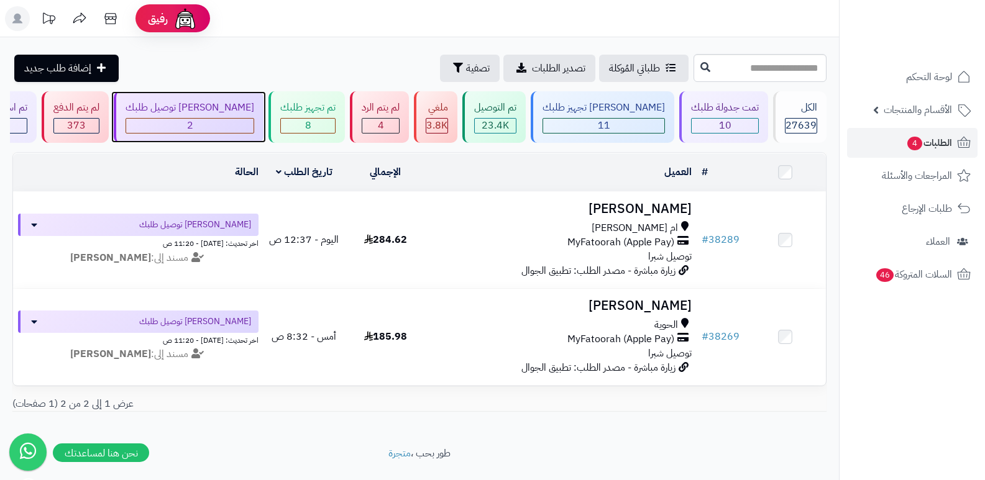
drag, startPoint x: 0, startPoint y: 0, endPoint x: 255, endPoint y: 96, distance: 272.4
click at [255, 96] on div "جاري توصيل طلبك 2" at bounding box center [189, 117] width 150 height 52
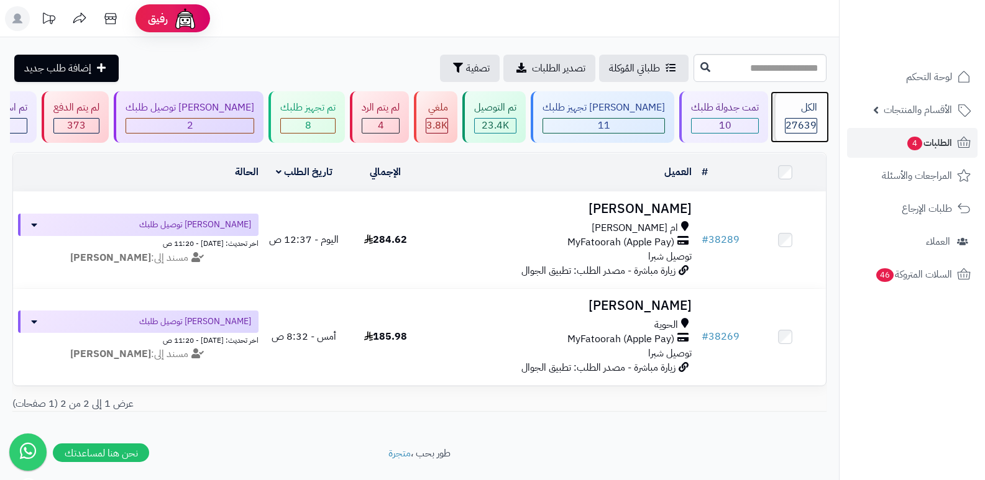
click at [799, 116] on div "الكل 27639" at bounding box center [799, 117] width 53 height 52
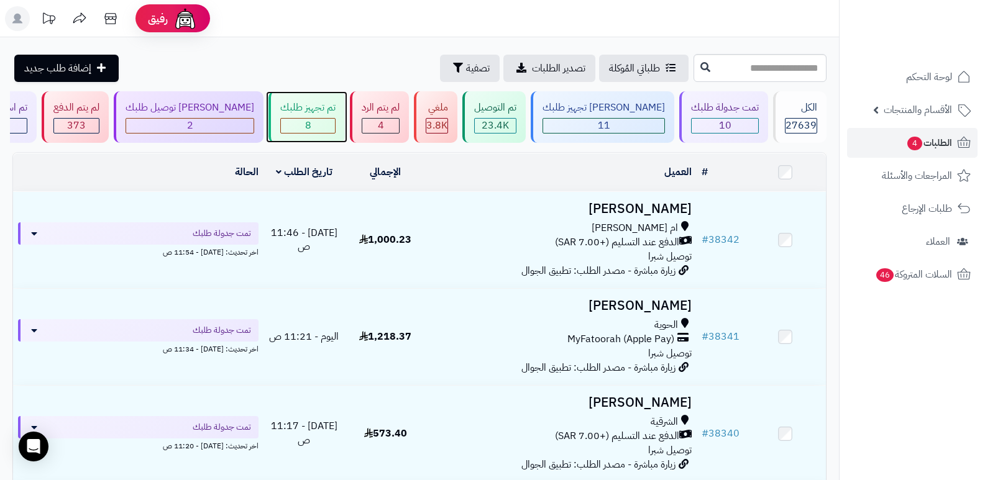
click at [315, 106] on div "تم تجهيز طلبك" at bounding box center [307, 108] width 55 height 14
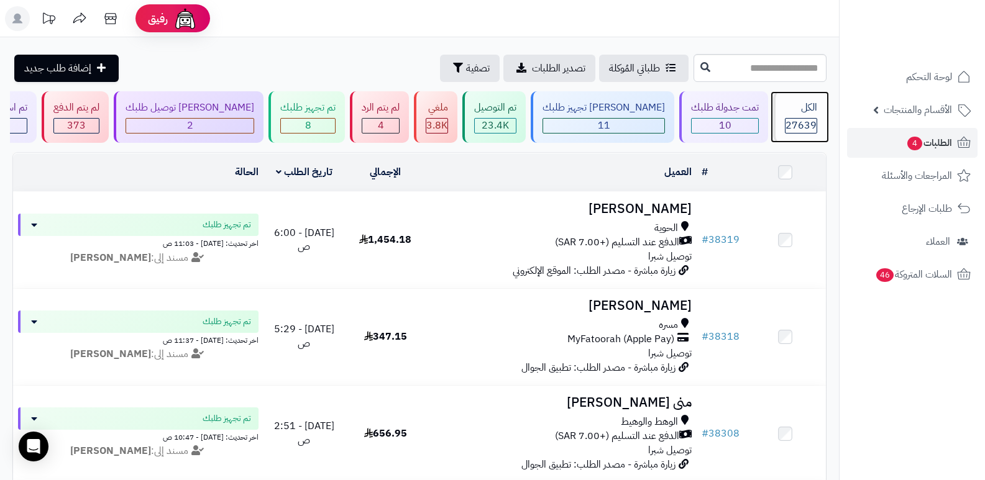
click at [777, 123] on div "الكل 27639" at bounding box center [799, 117] width 53 height 52
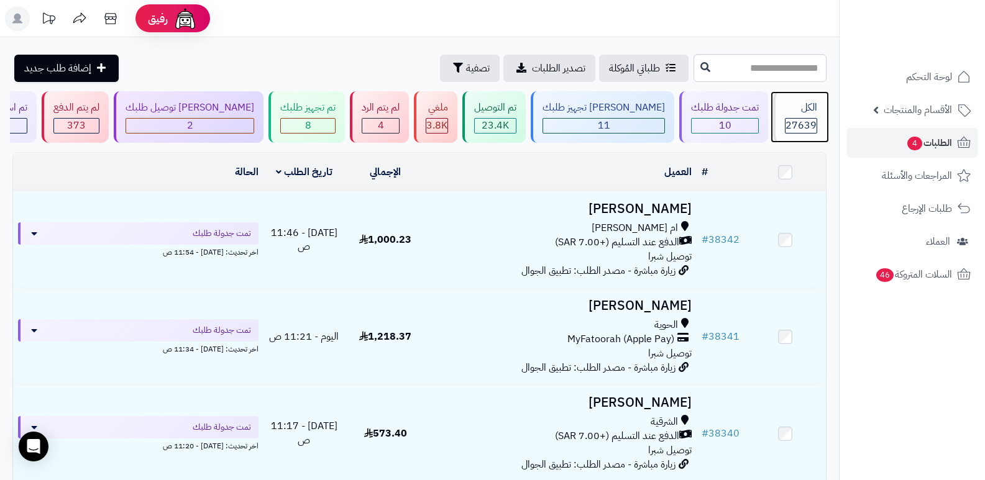
click at [804, 109] on div "الكل" at bounding box center [801, 108] width 32 height 14
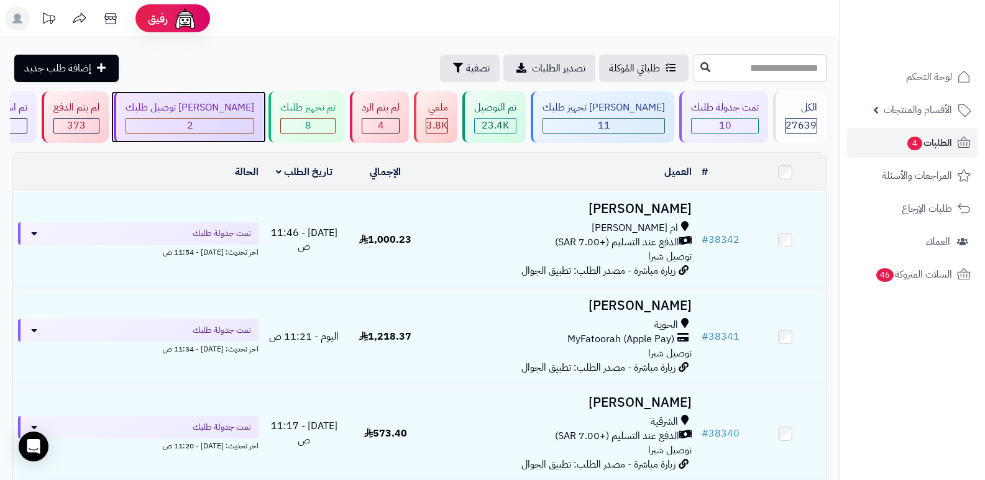
click at [247, 109] on div "[PERSON_NAME] توصيل طلبك" at bounding box center [190, 108] width 129 height 14
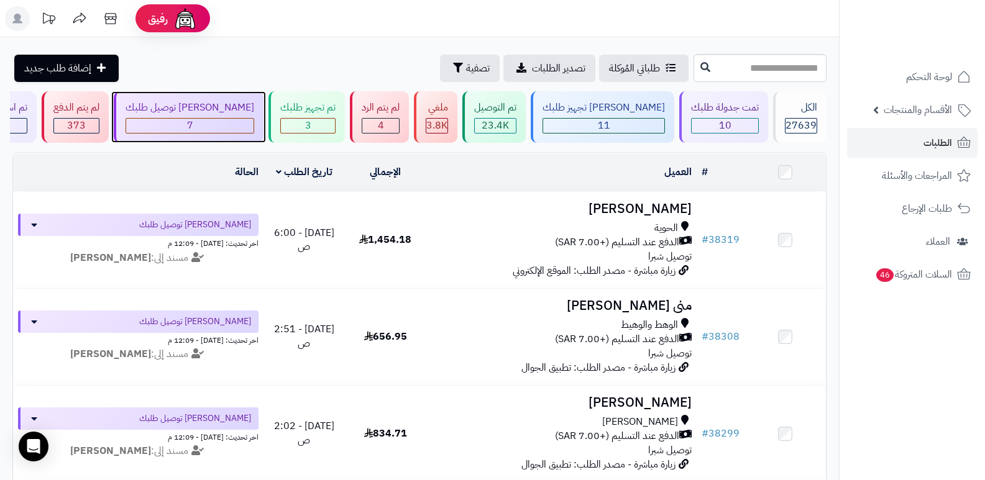
click at [238, 107] on div "[PERSON_NAME] توصيل طلبك" at bounding box center [190, 108] width 129 height 14
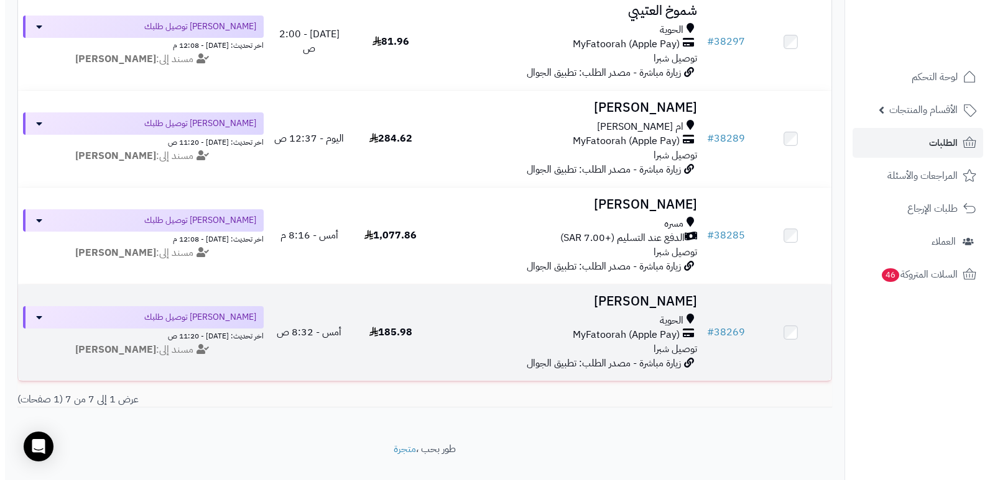
scroll to position [520, 0]
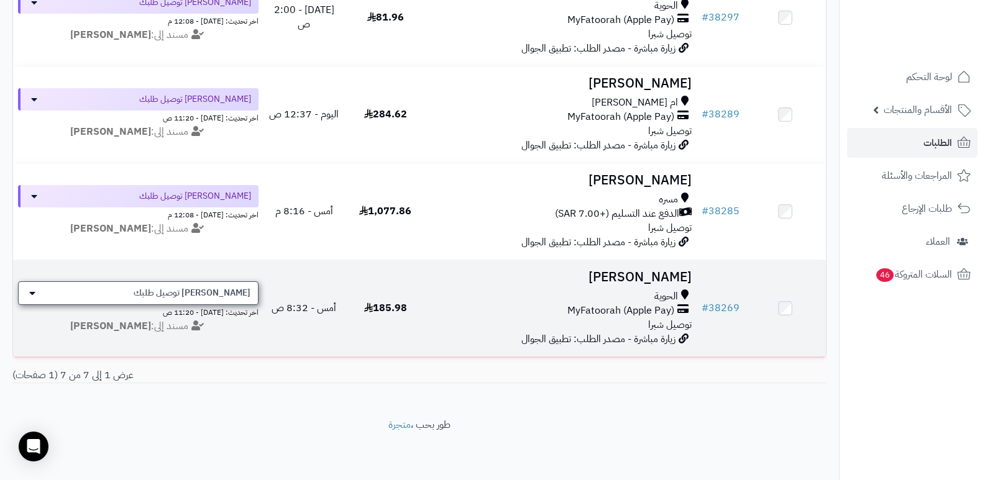
click at [152, 285] on div "[PERSON_NAME] توصيل طلبك" at bounding box center [138, 294] width 241 height 24
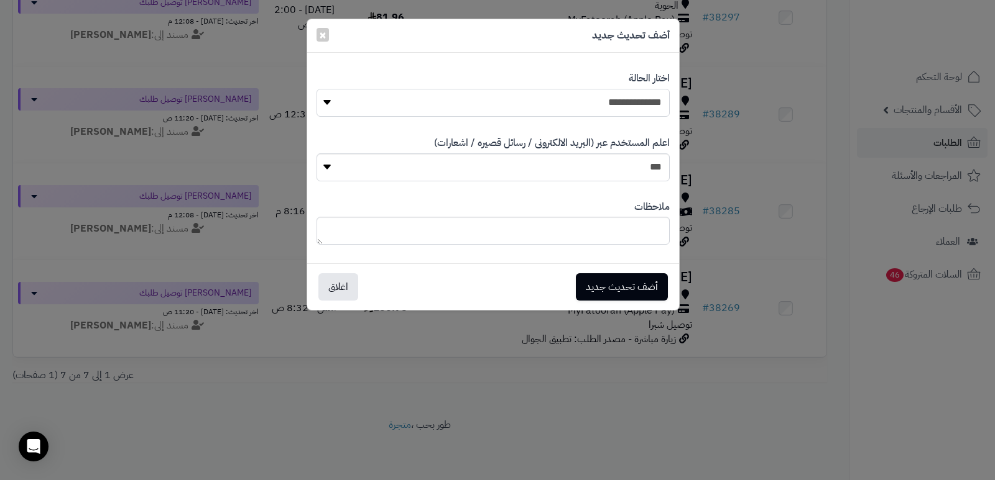
click at [644, 104] on select "**********" at bounding box center [492, 103] width 353 height 28
select select "*"
click at [316, 89] on select "**********" at bounding box center [492, 103] width 353 height 28
click at [629, 284] on button "أضف تحديث جديد" at bounding box center [622, 286] width 92 height 27
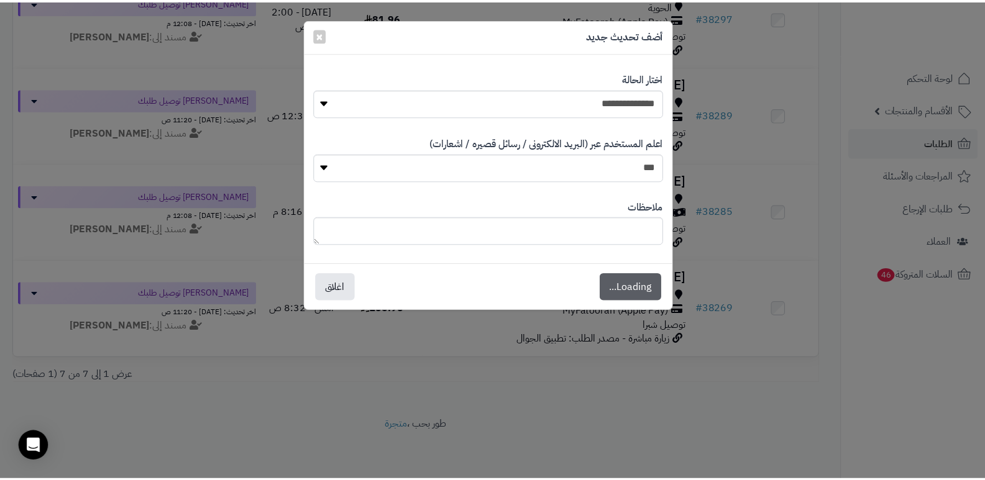
scroll to position [561, 0]
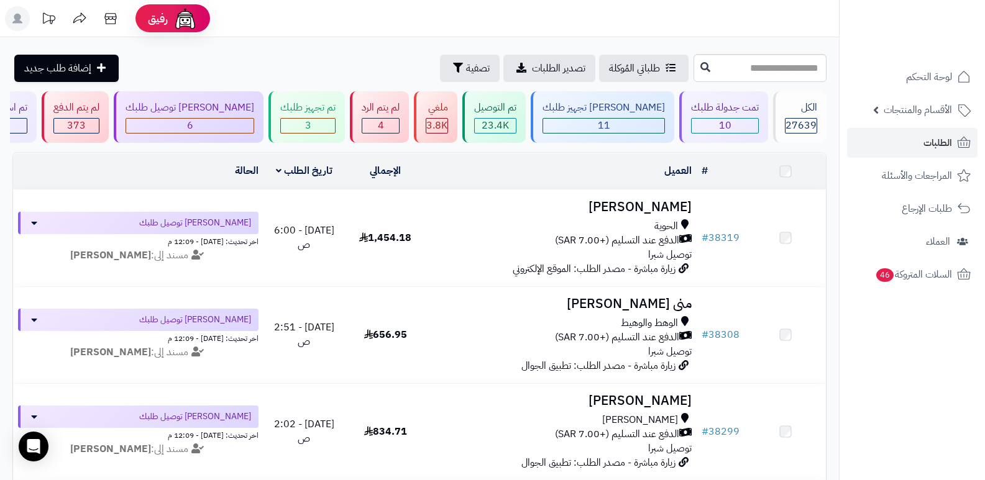
scroll to position [423, 0]
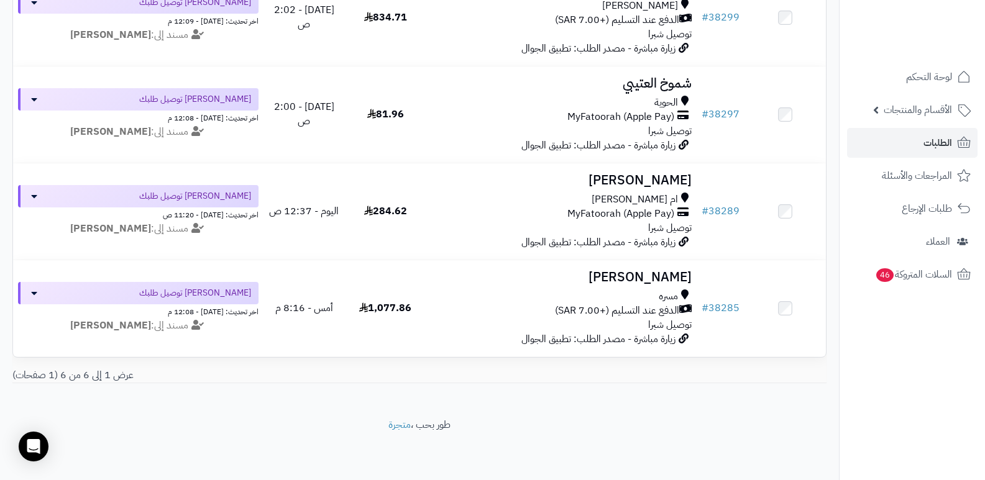
click at [945, 420] on nav "لوحة التحكم الأقسام والمنتجات المنتجات الأقسام الماركات مواصفات المنتجات مواصفا…" at bounding box center [912, 256] width 146 height 480
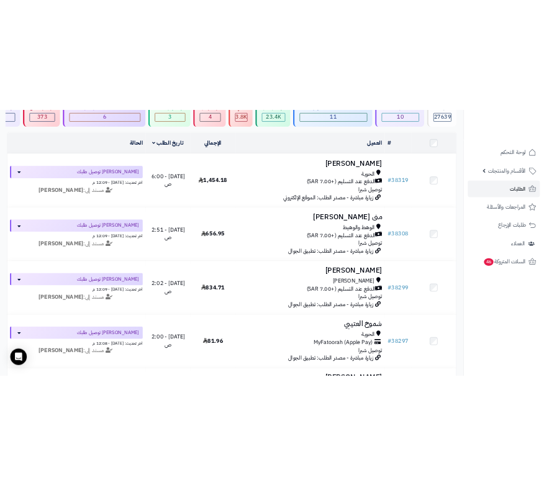
scroll to position [0, 0]
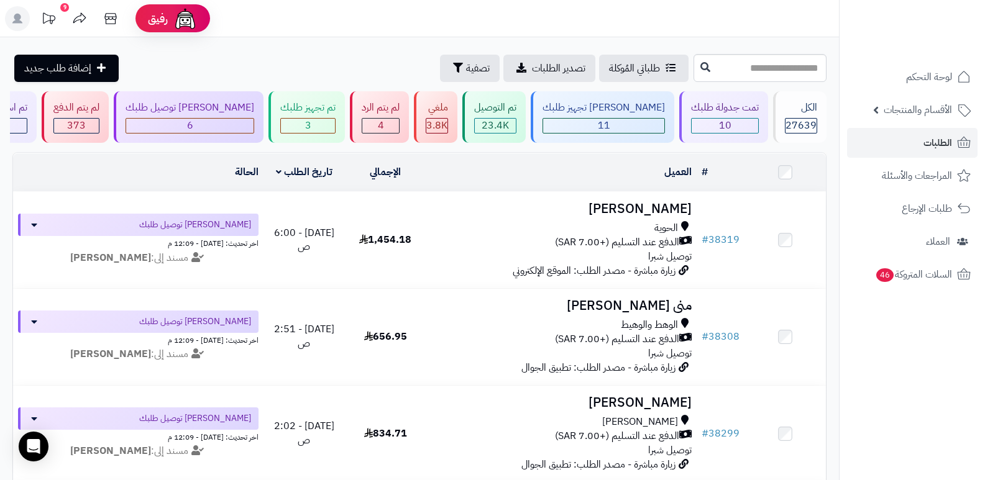
drag, startPoint x: 915, startPoint y: 358, endPoint x: 994, endPoint y: 139, distance: 233.2
click at [915, 358] on nav "لوحة التحكم الأقسام والمنتجات المنتجات الأقسام الماركات مواصفات المنتجات مواصفا…" at bounding box center [912, 256] width 146 height 480
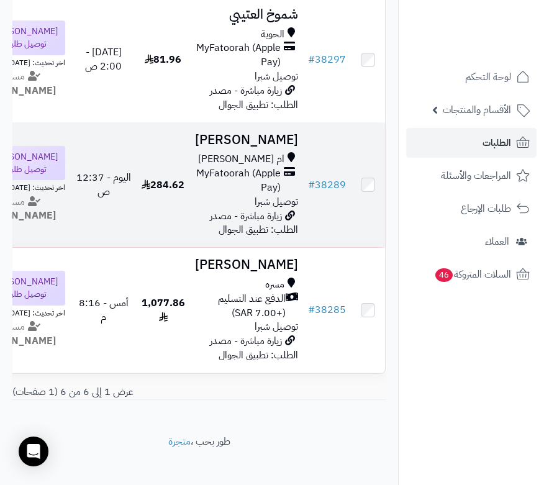
scroll to position [746, 0]
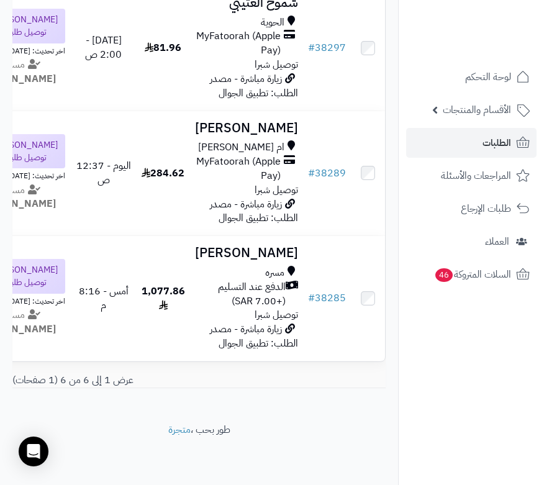
click at [421, 340] on nav "لوحة التحكم الأقسام والمنتجات المنتجات الأقسام الماركات مواصفات المنتجات مواصفا…" at bounding box center [471, 258] width 146 height 485
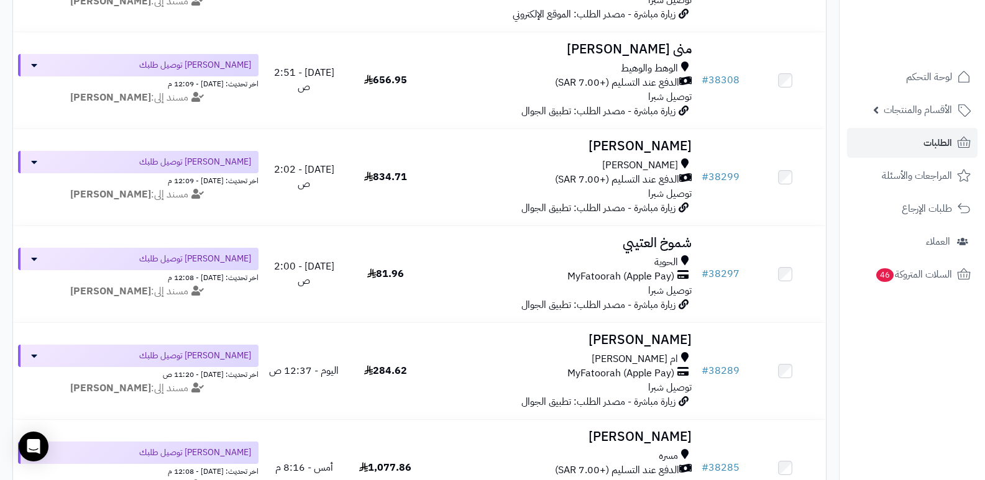
scroll to position [237, 0]
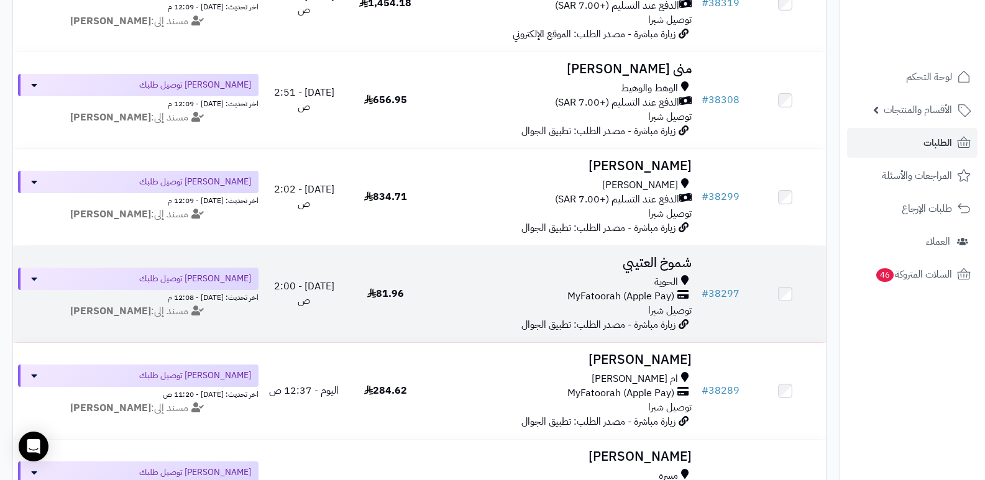
click at [665, 256] on h3 "شموخ العتيبي" at bounding box center [561, 263] width 261 height 14
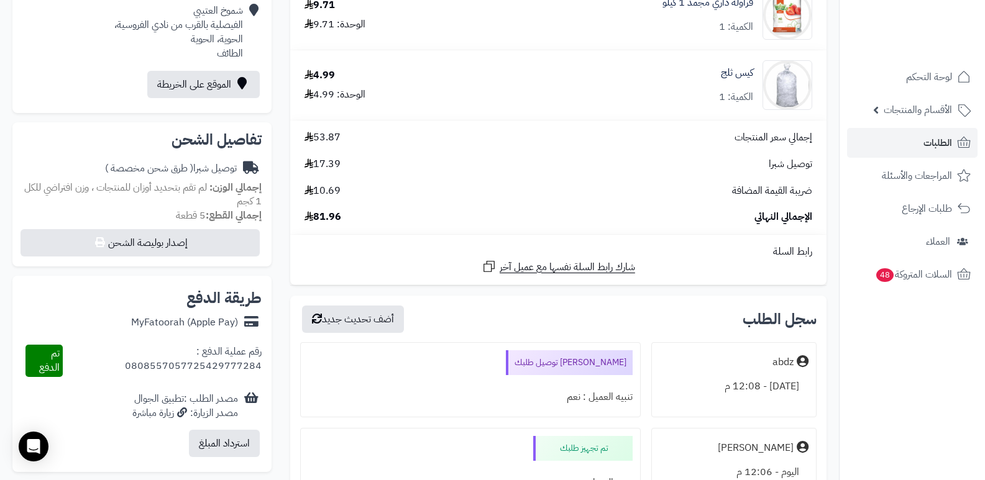
scroll to position [559, 0]
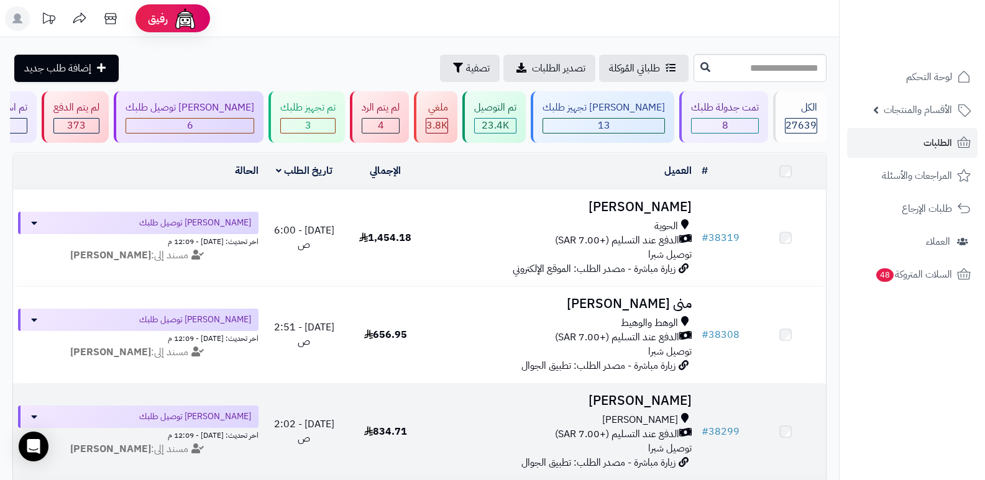
scroll to position [237, 0]
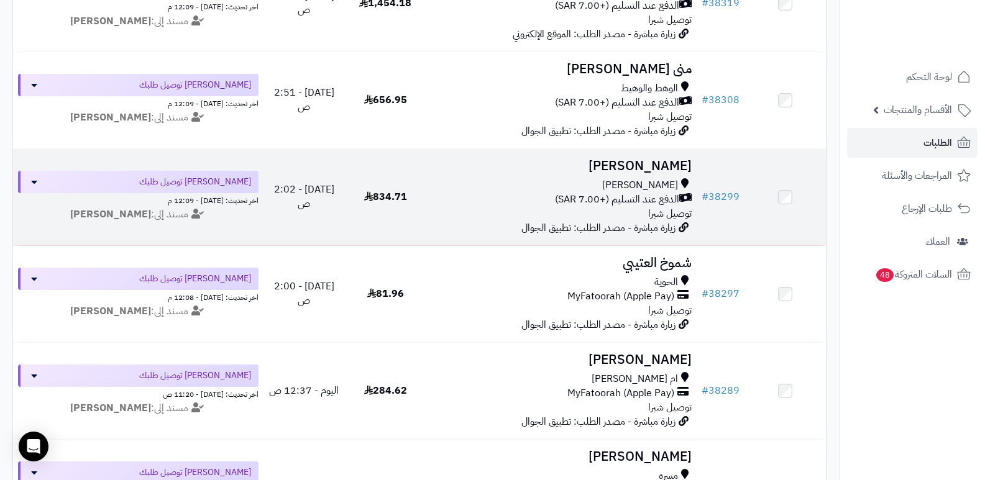
click at [650, 169] on h3 "سعد العتيبي" at bounding box center [561, 166] width 261 height 14
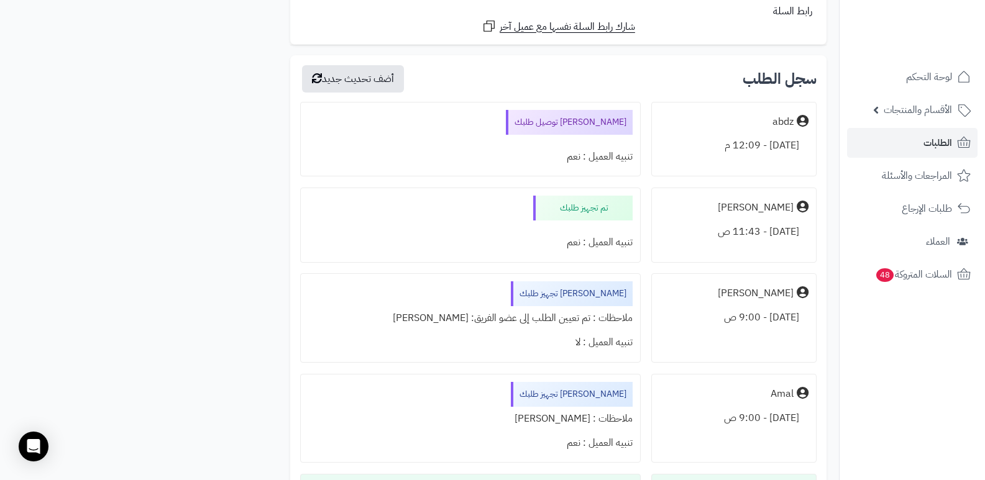
scroll to position [2859, 0]
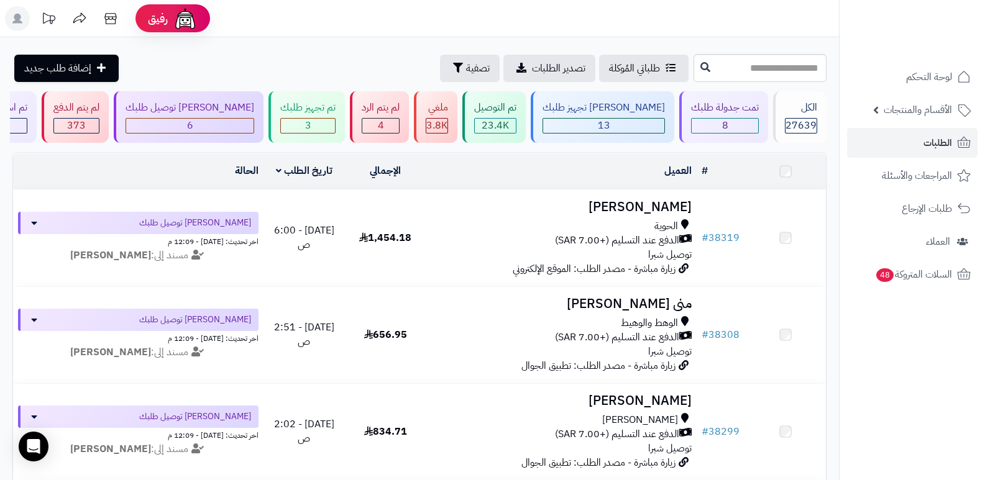
scroll to position [237, 0]
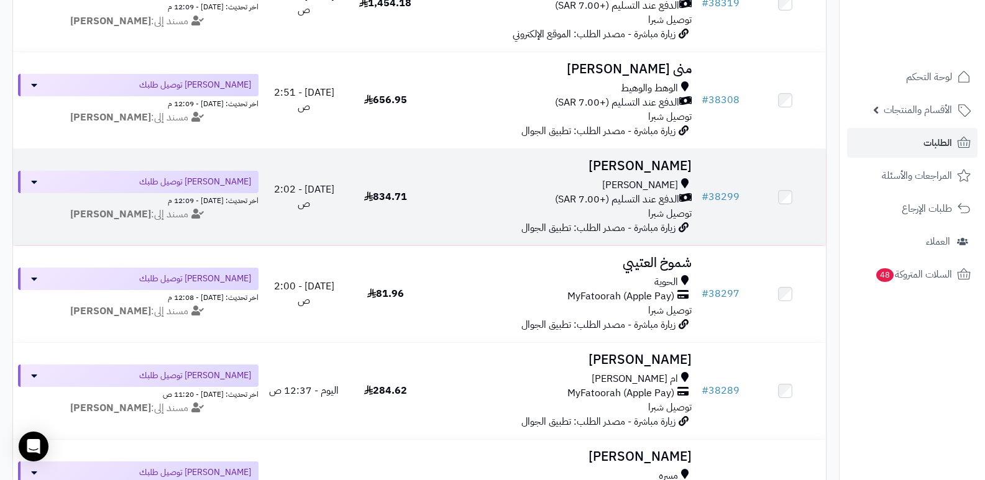
click at [651, 159] on h3 "[PERSON_NAME]" at bounding box center [561, 166] width 261 height 14
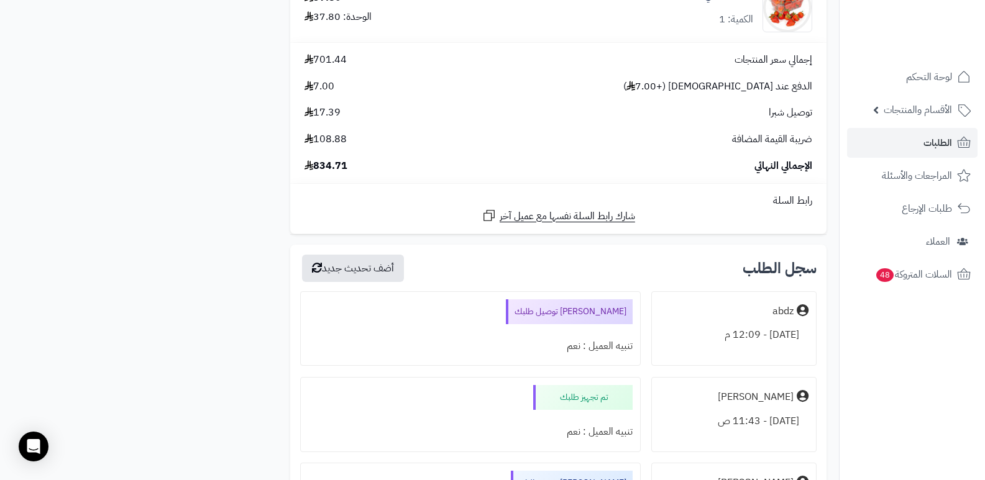
scroll to position [2921, 0]
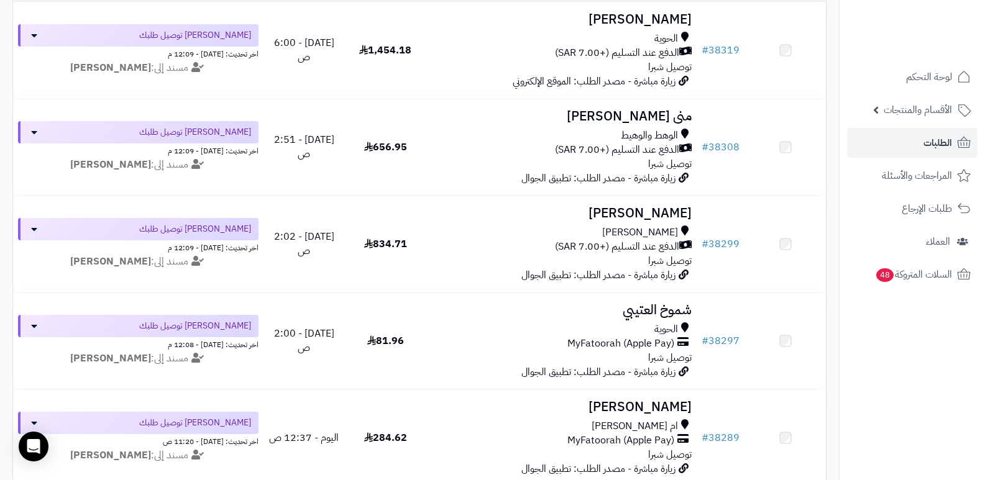
scroll to position [175, 0]
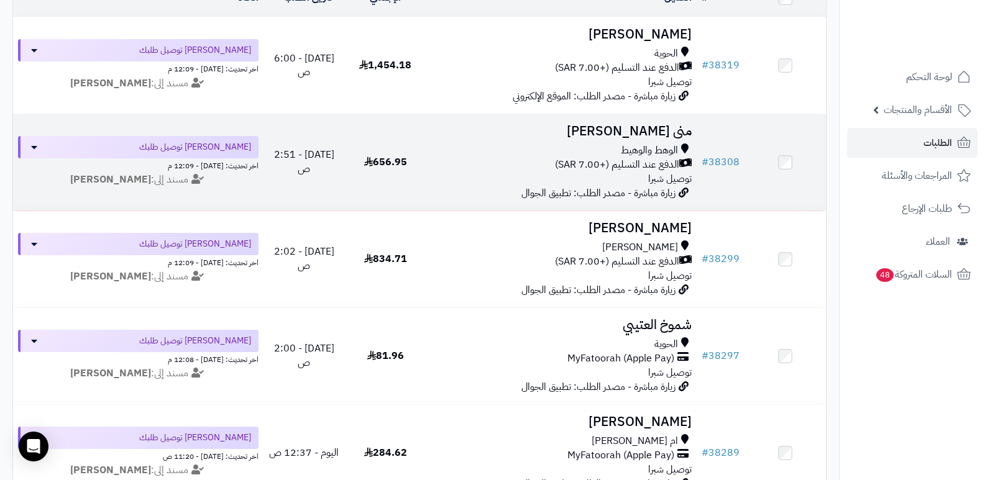
click at [678, 129] on h3 "منى [PERSON_NAME]" at bounding box center [561, 131] width 261 height 14
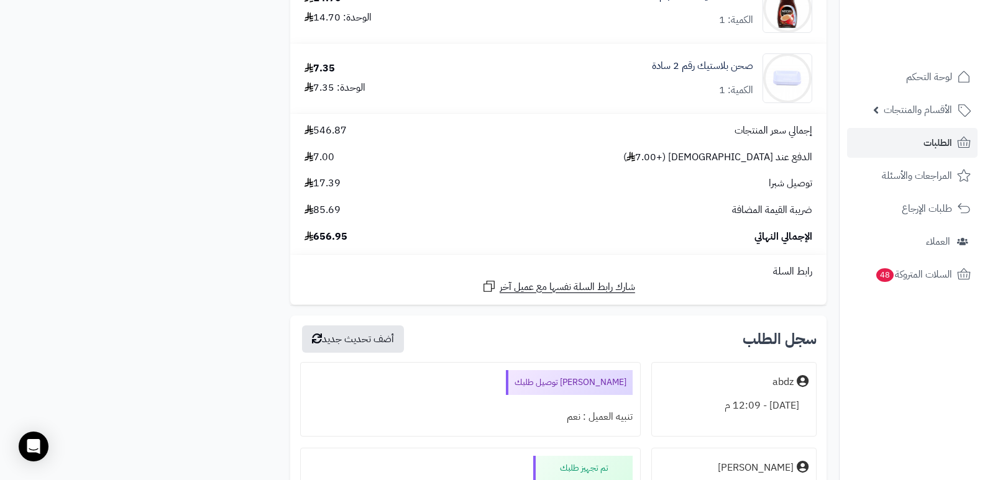
scroll to position [2735, 0]
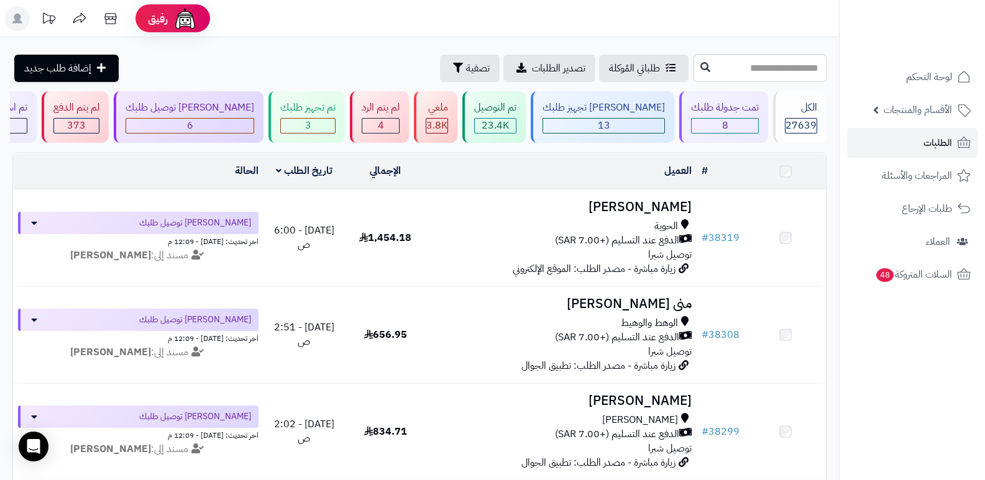
scroll to position [113, 0]
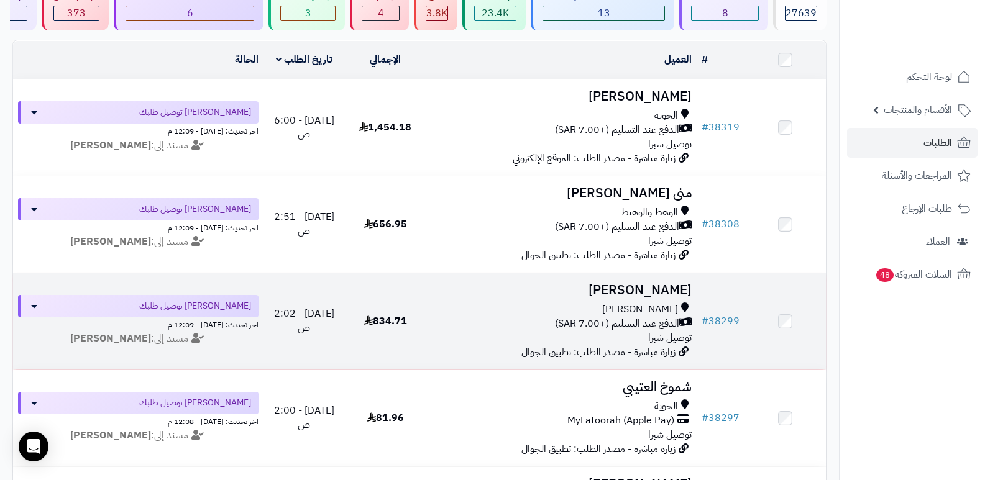
click at [648, 292] on h3 "سعد العتيبي" at bounding box center [561, 290] width 261 height 14
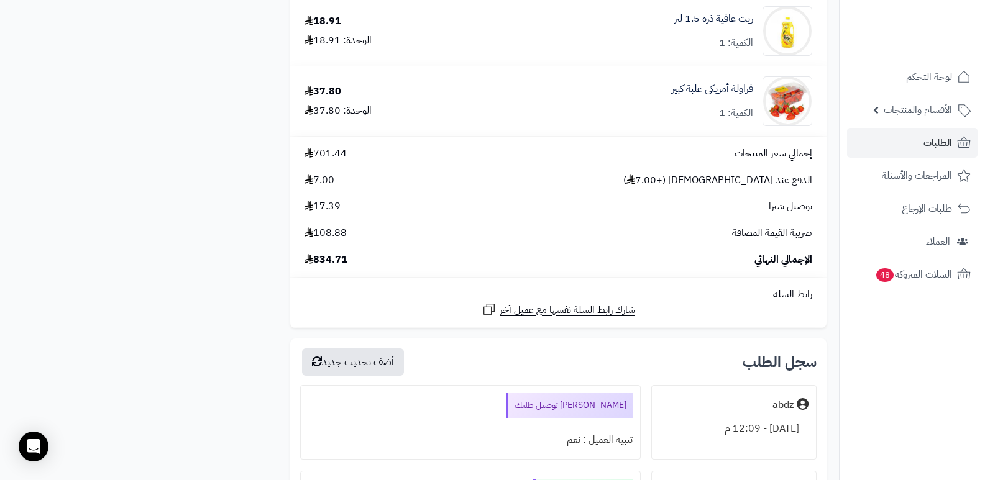
scroll to position [2984, 0]
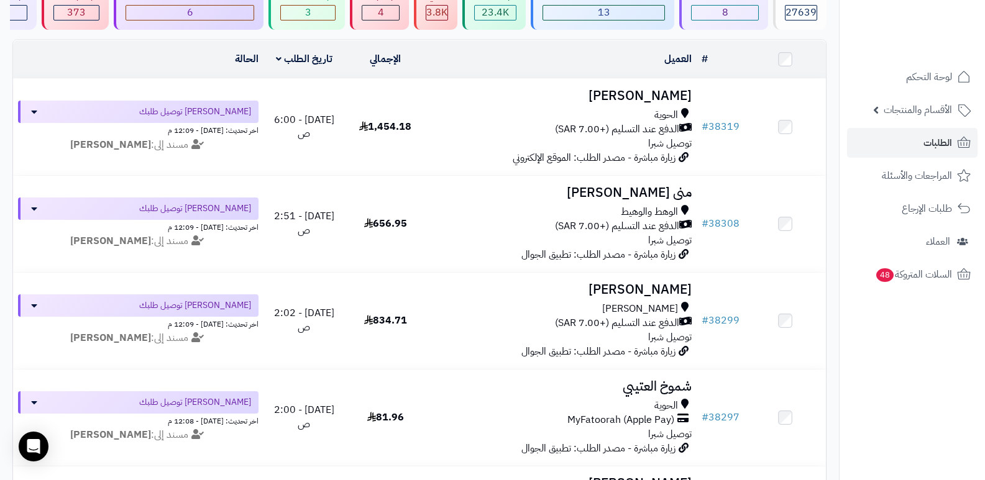
scroll to position [51, 0]
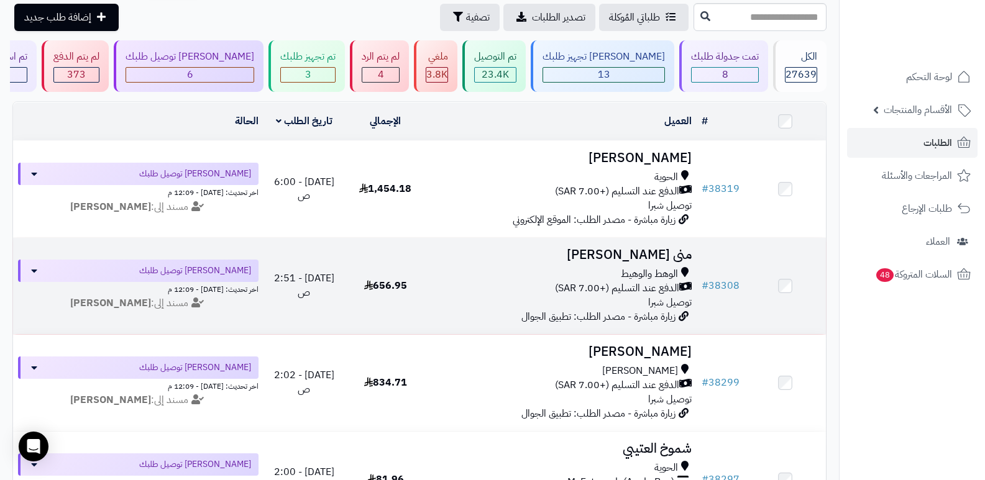
click at [677, 251] on h3 "منى [PERSON_NAME]" at bounding box center [561, 255] width 261 height 14
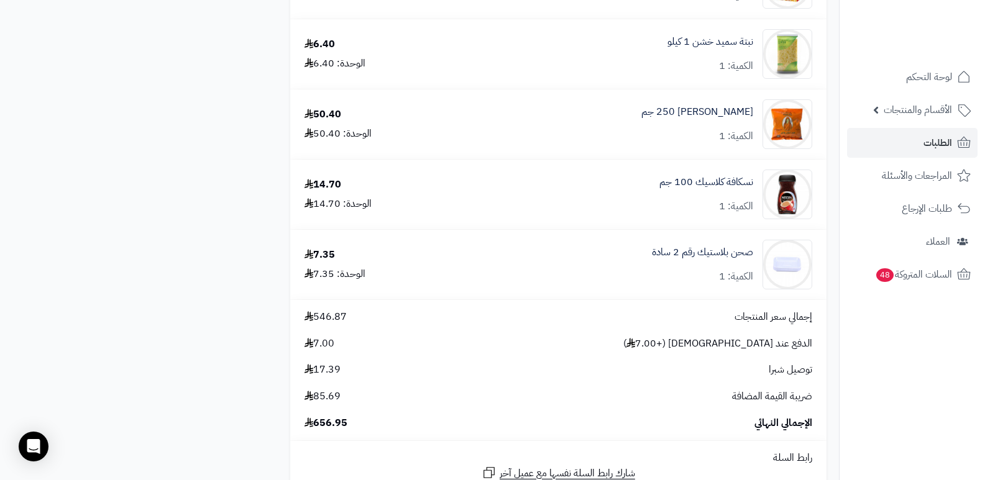
scroll to position [2611, 0]
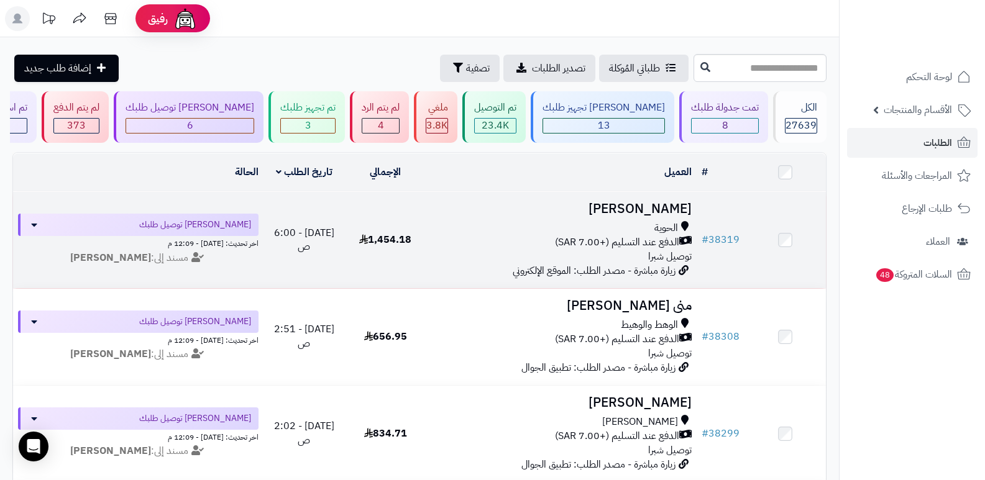
click at [642, 213] on h3 "[PERSON_NAME]" at bounding box center [561, 209] width 261 height 14
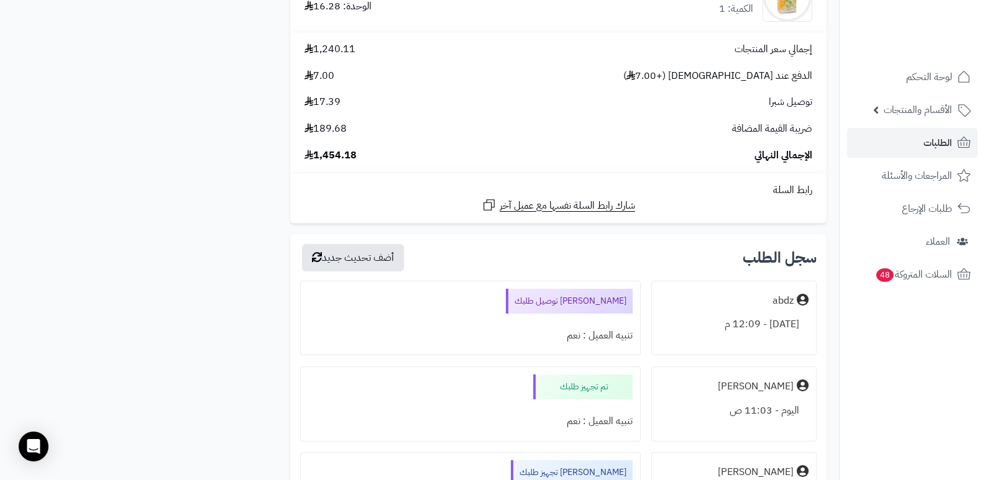
scroll to position [3605, 0]
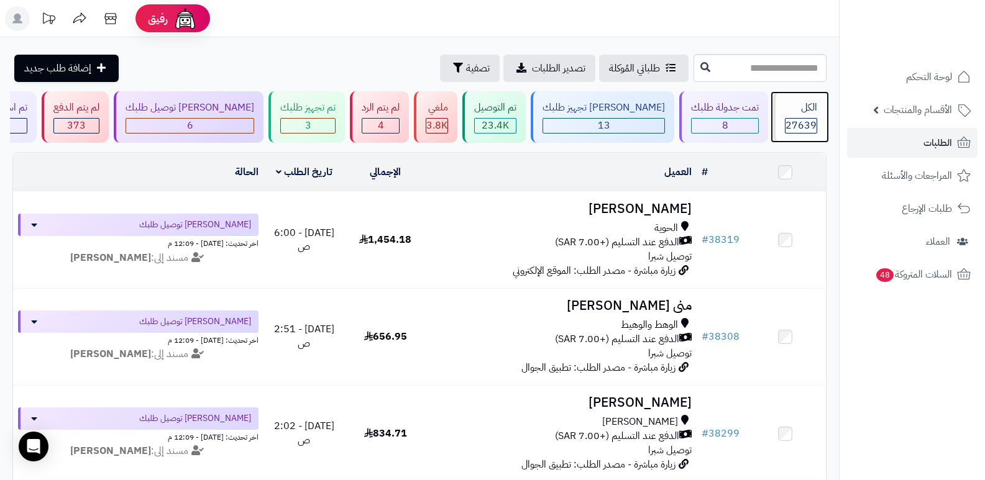
click at [799, 126] on span "27639" at bounding box center [801, 125] width 31 height 15
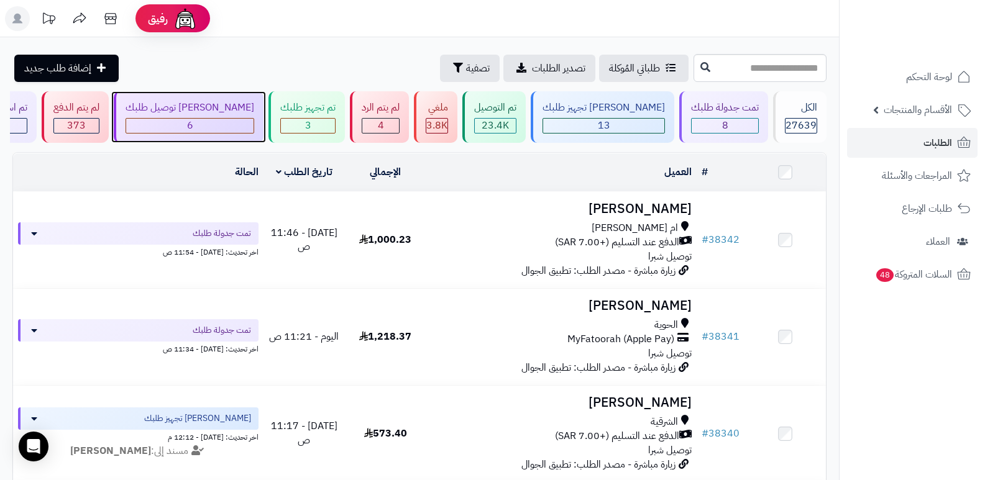
click at [237, 121] on div "6" at bounding box center [189, 126] width 127 height 14
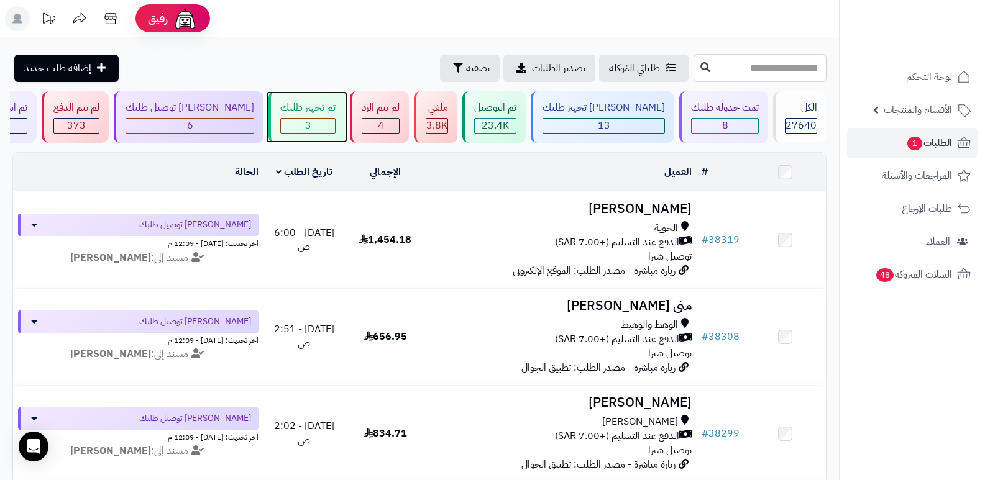
click at [323, 123] on div "3" at bounding box center [308, 126] width 54 height 14
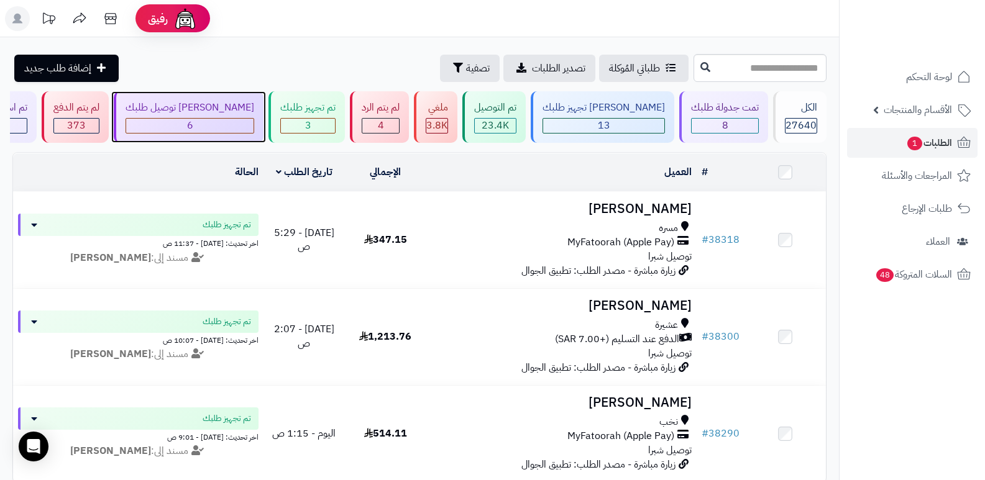
click at [241, 119] on div "6" at bounding box center [189, 126] width 127 height 14
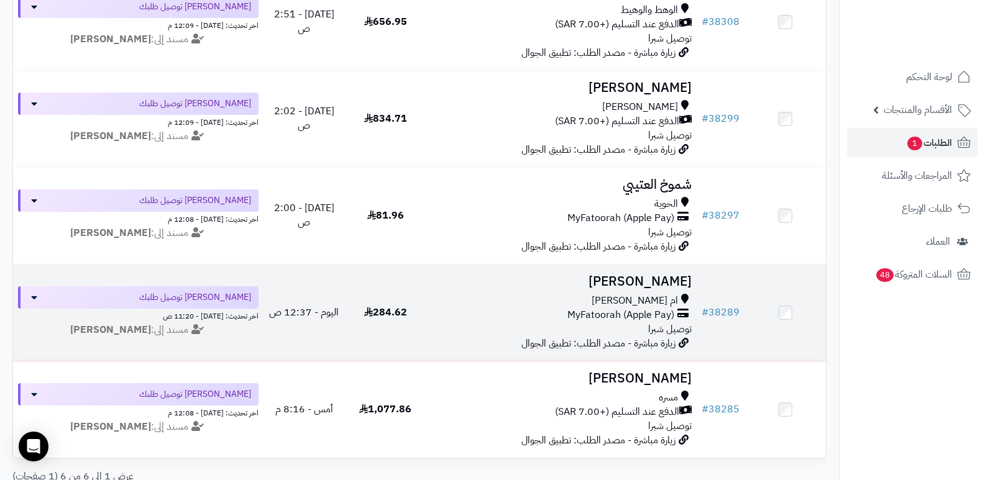
scroll to position [299, 0]
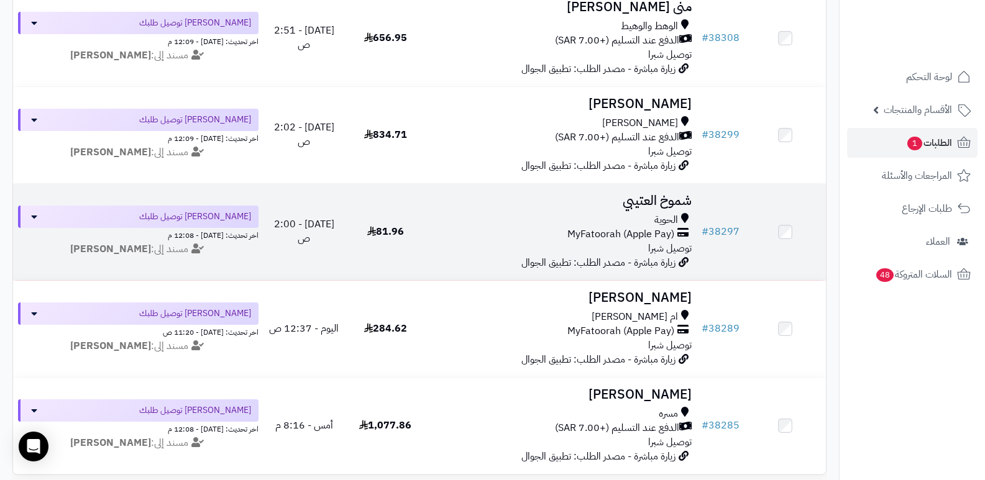
click at [667, 194] on h3 "شموخ العتيبي" at bounding box center [561, 201] width 261 height 14
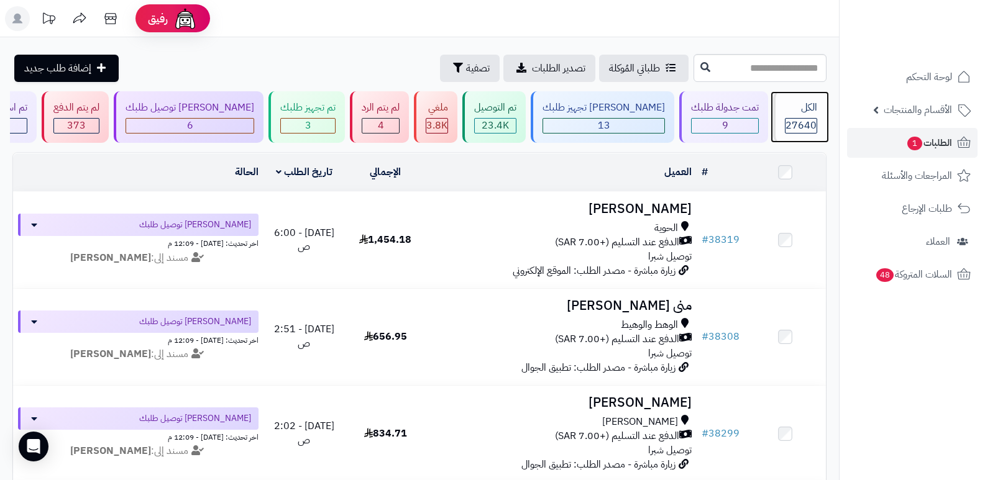
click at [795, 113] on div "الكل" at bounding box center [801, 108] width 32 height 14
